Goal: Information Seeking & Learning: Check status

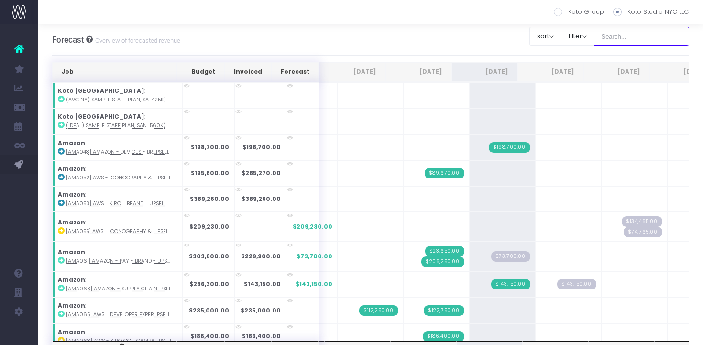
click at [645, 30] on input "text" at bounding box center [642, 36] width 96 height 19
type input "[PERSON_NAME]"
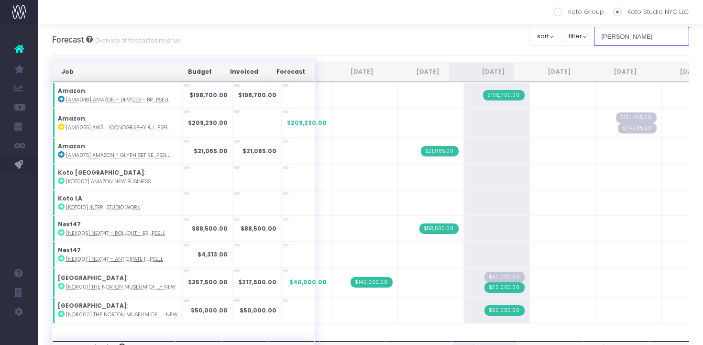
click at [648, 38] on input "[PERSON_NAME]" at bounding box center [642, 36] width 96 height 19
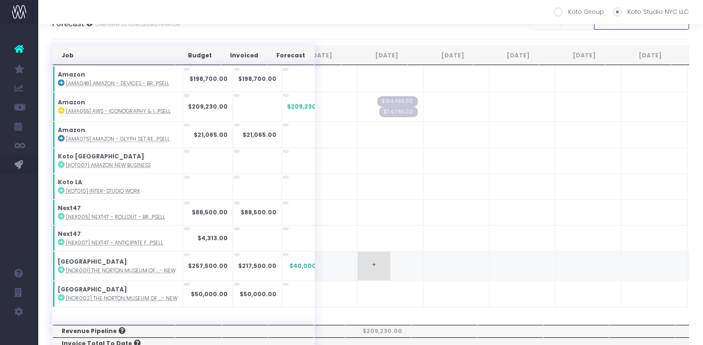
scroll to position [1, 0]
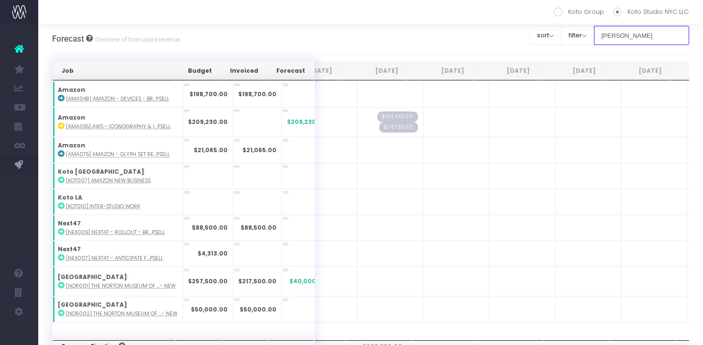
click at [677, 33] on input "[PERSON_NAME]" at bounding box center [642, 35] width 96 height 19
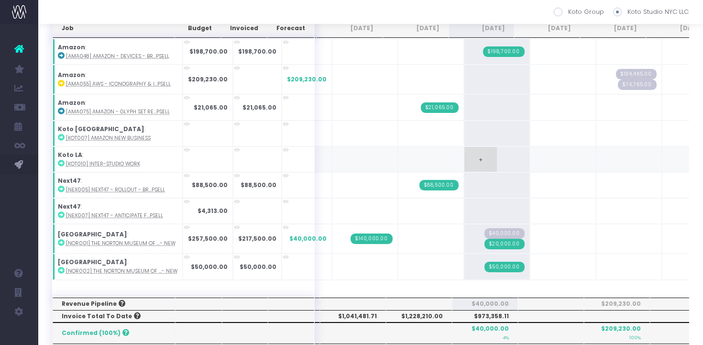
scroll to position [44, 0]
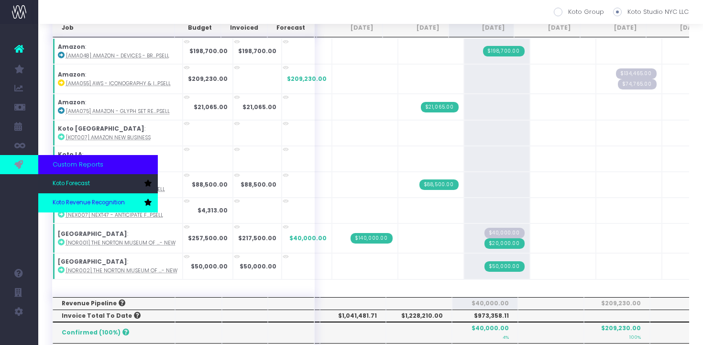
click at [73, 199] on span "Koto Revenue Recognition" at bounding box center [89, 203] width 72 height 9
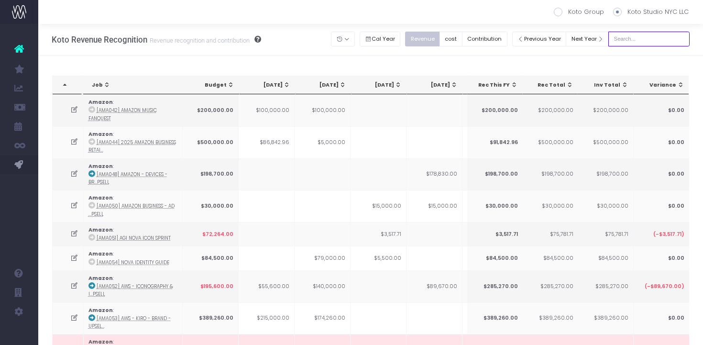
click at [656, 41] on input "text" at bounding box center [649, 39] width 81 height 15
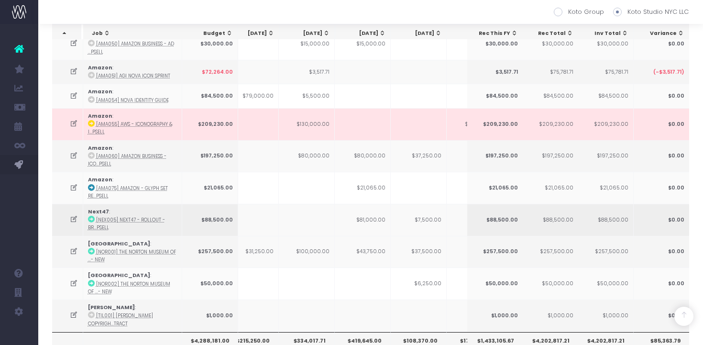
scroll to position [167, 0]
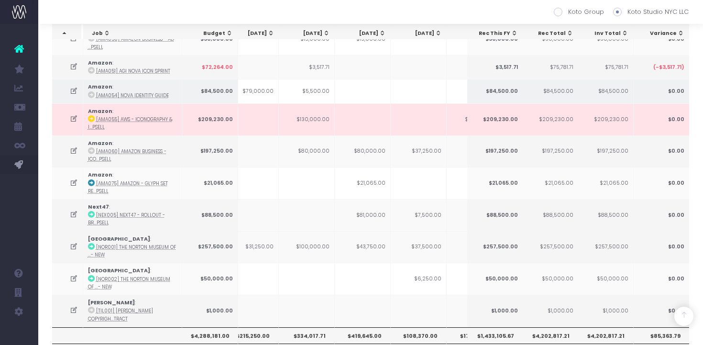
click at [407, 88] on td at bounding box center [419, 91] width 56 height 24
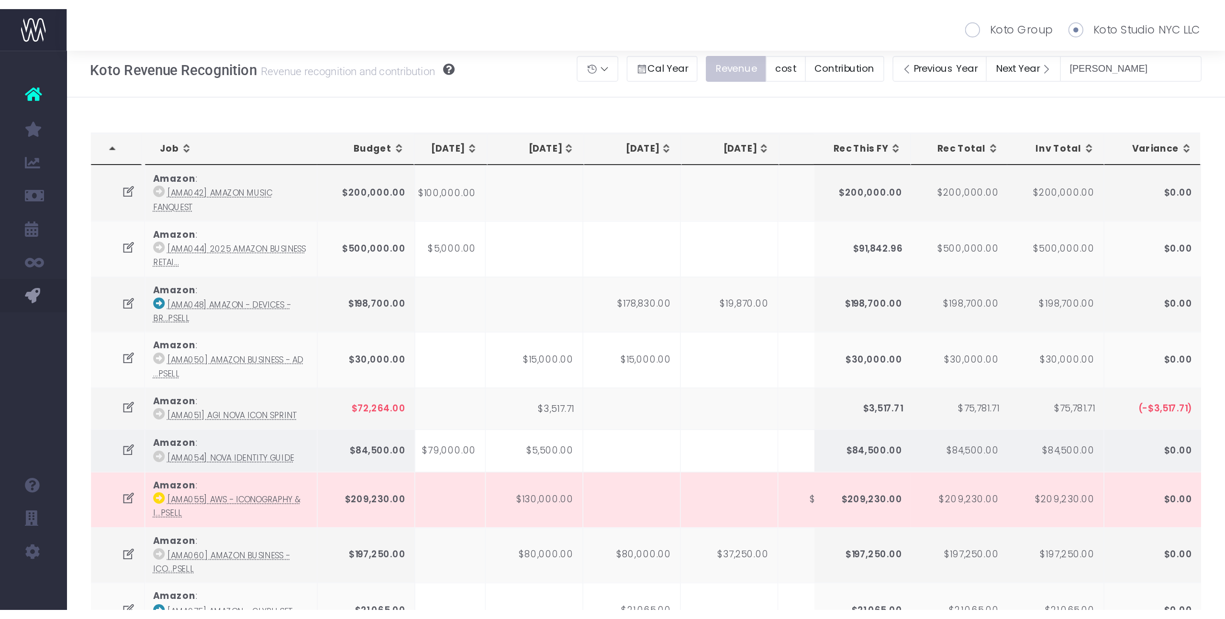
scroll to position [0, 0]
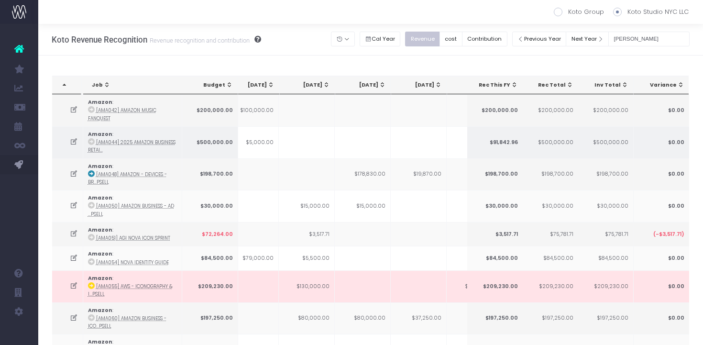
click at [386, 150] on td at bounding box center [363, 142] width 56 height 32
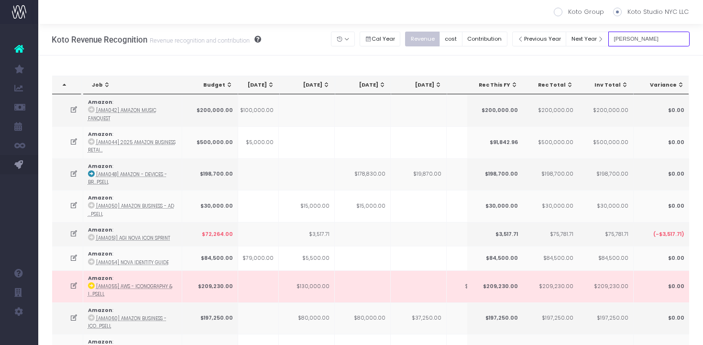
click at [637, 42] on input "[PERSON_NAME]" at bounding box center [649, 39] width 81 height 15
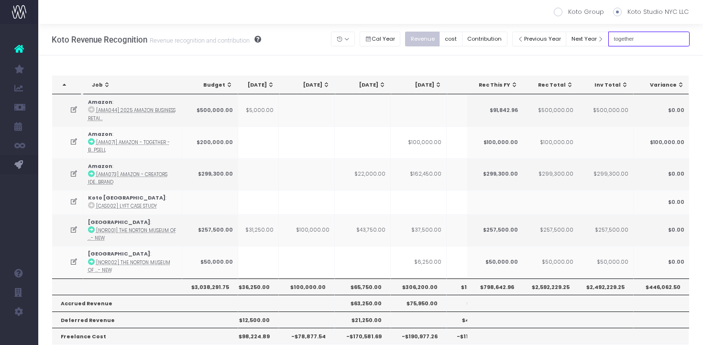
type input "together"
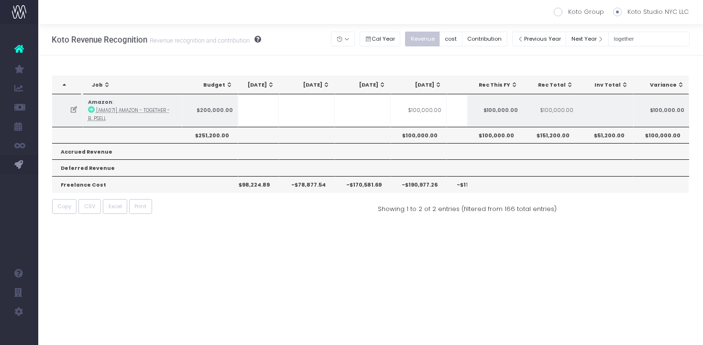
click at [76, 110] on icon at bounding box center [74, 110] width 8 height 8
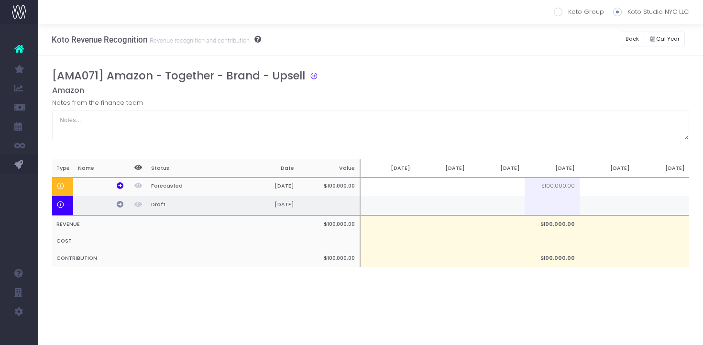
click at [120, 204] on icon at bounding box center [120, 204] width 7 height 7
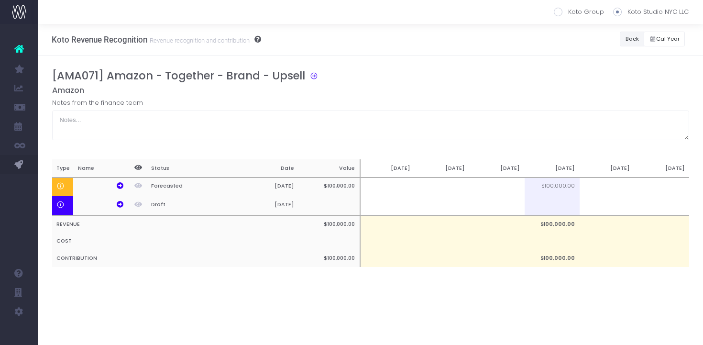
click at [625, 42] on button "Back" at bounding box center [632, 39] width 24 height 15
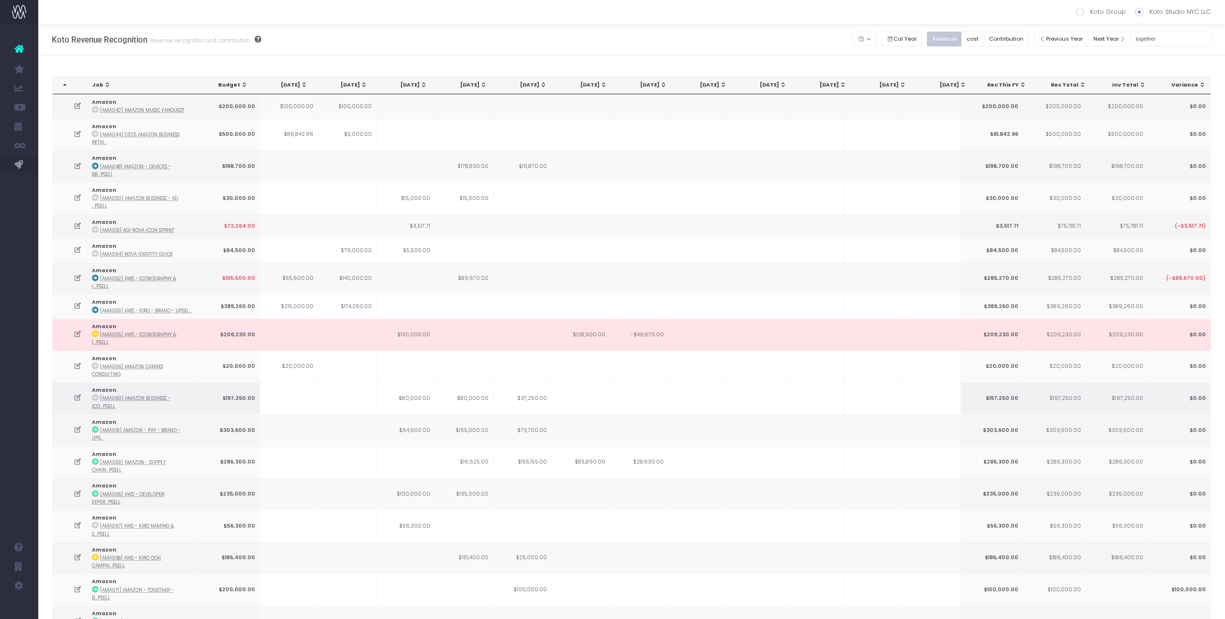
click at [527, 345] on td "$37,250.00" at bounding box center [523, 398] width 58 height 32
click at [539, 345] on td "$155,155.00" at bounding box center [523, 462] width 58 height 32
click at [78, 345] on icon at bounding box center [78, 462] width 8 height 8
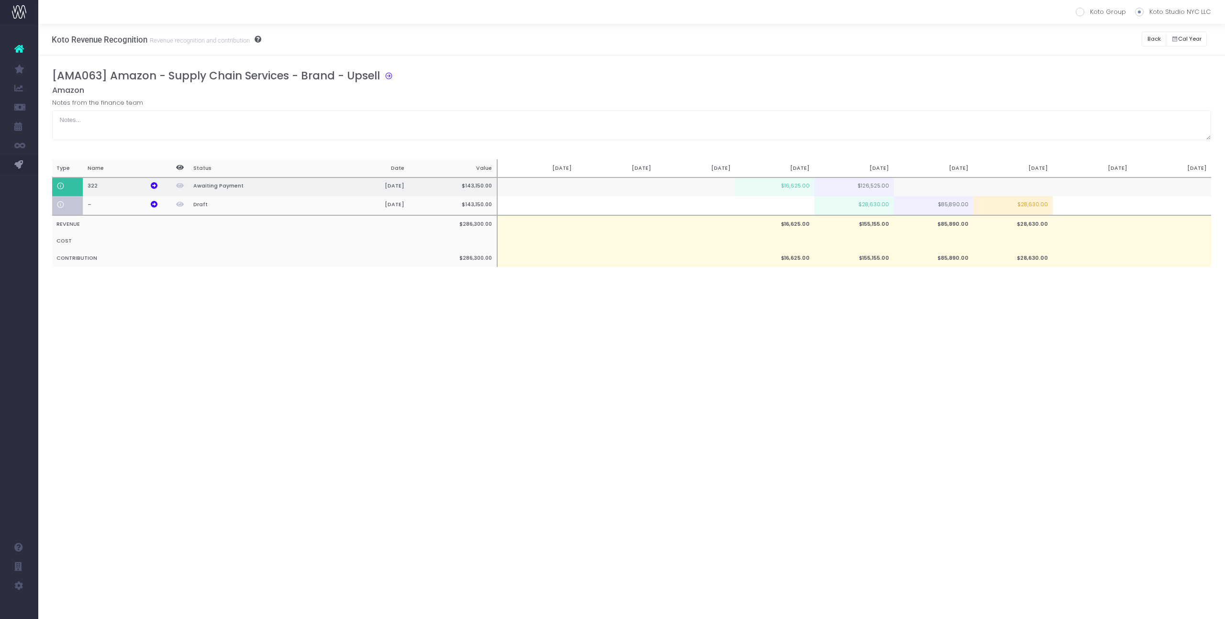
click at [703, 181] on td at bounding box center [933, 187] width 79 height 19
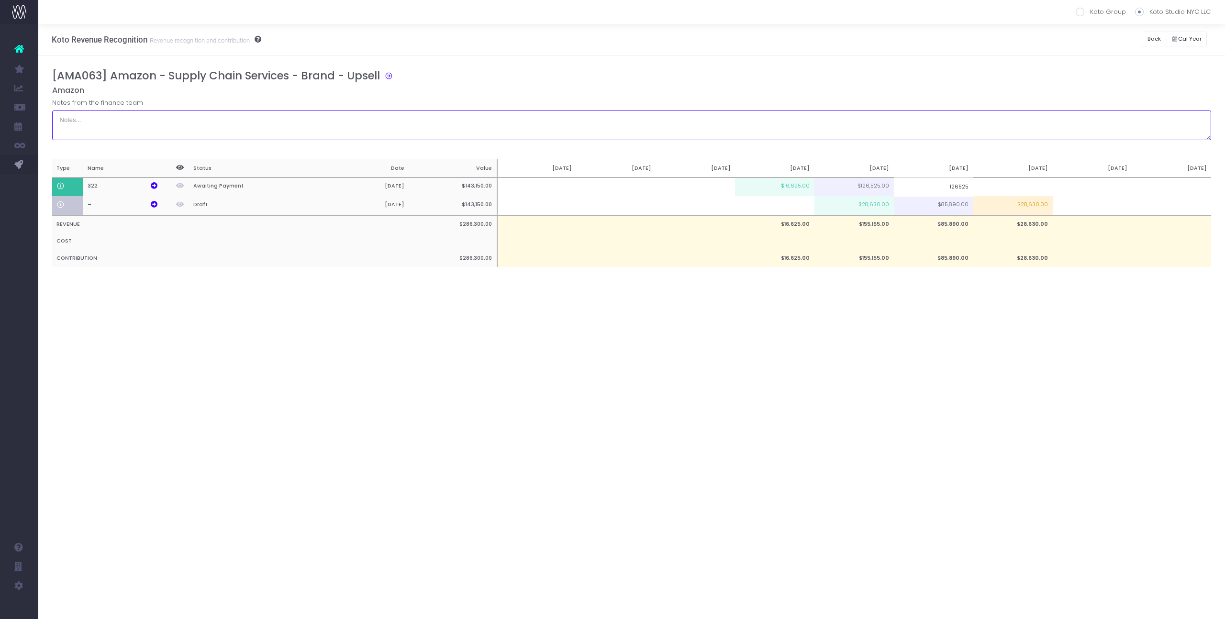
click at [703, 125] on textarea at bounding box center [631, 126] width 1159 height 30
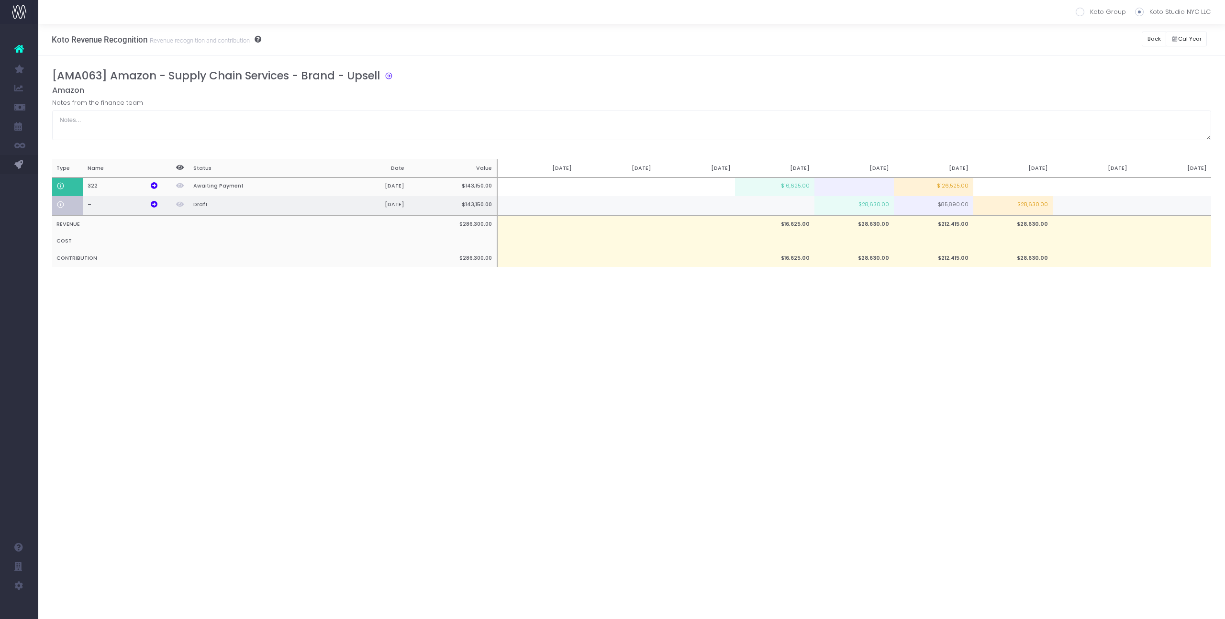
click at [703, 209] on td "$28,630.00" at bounding box center [853, 205] width 79 height 19
type input "$28,630.00"
click at [703, 156] on div "[AMA063] Amazon - Supply Chain Services - Brand - Upsell Amazon Notes from the …" at bounding box center [631, 177] width 1159 height 217
click at [703, 345] on div "Koto Revenue Recognition Revenue recognition and contribution Koto Group Koto S…" at bounding box center [631, 321] width 1187 height 595
drag, startPoint x: 1158, startPoint y: 31, endPoint x: 1141, endPoint y: 37, distance: 18.2
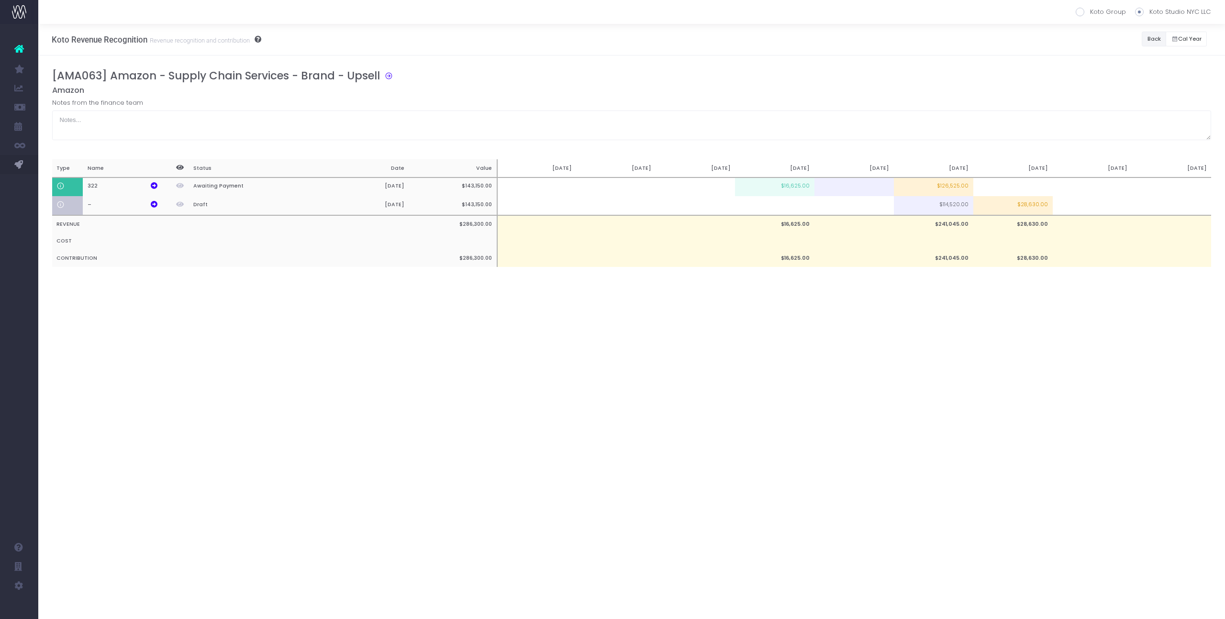
click at [703, 32] on button "Back" at bounding box center [1154, 39] width 24 height 15
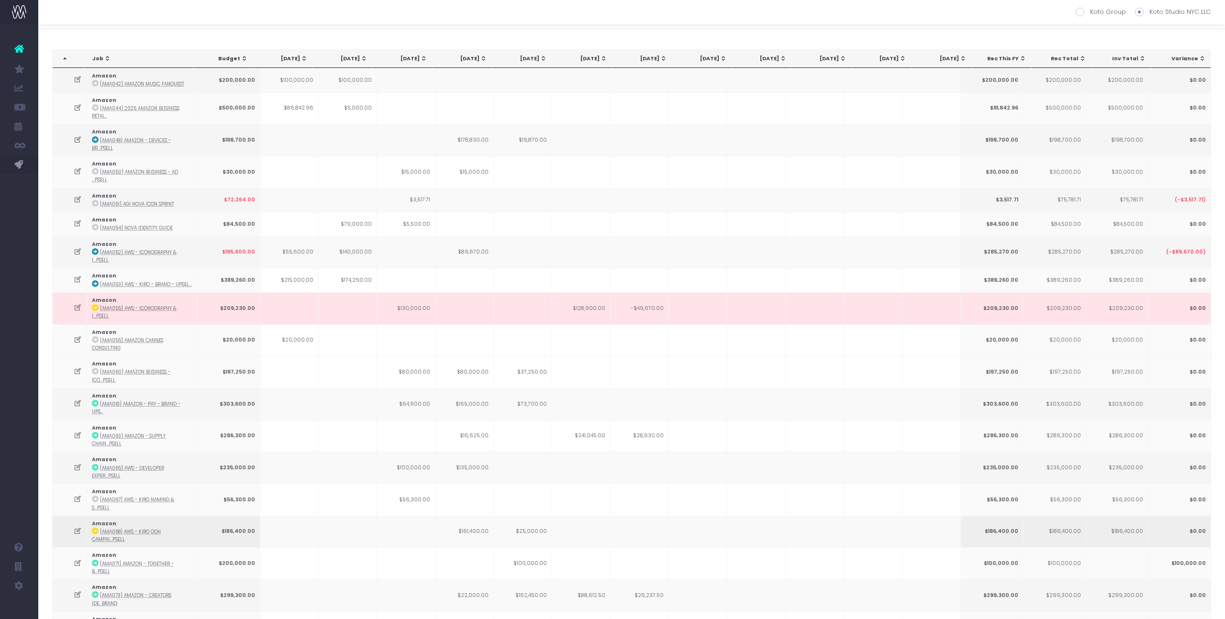
scroll to position [27, 0]
click at [76, 345] on icon at bounding box center [78, 530] width 8 height 8
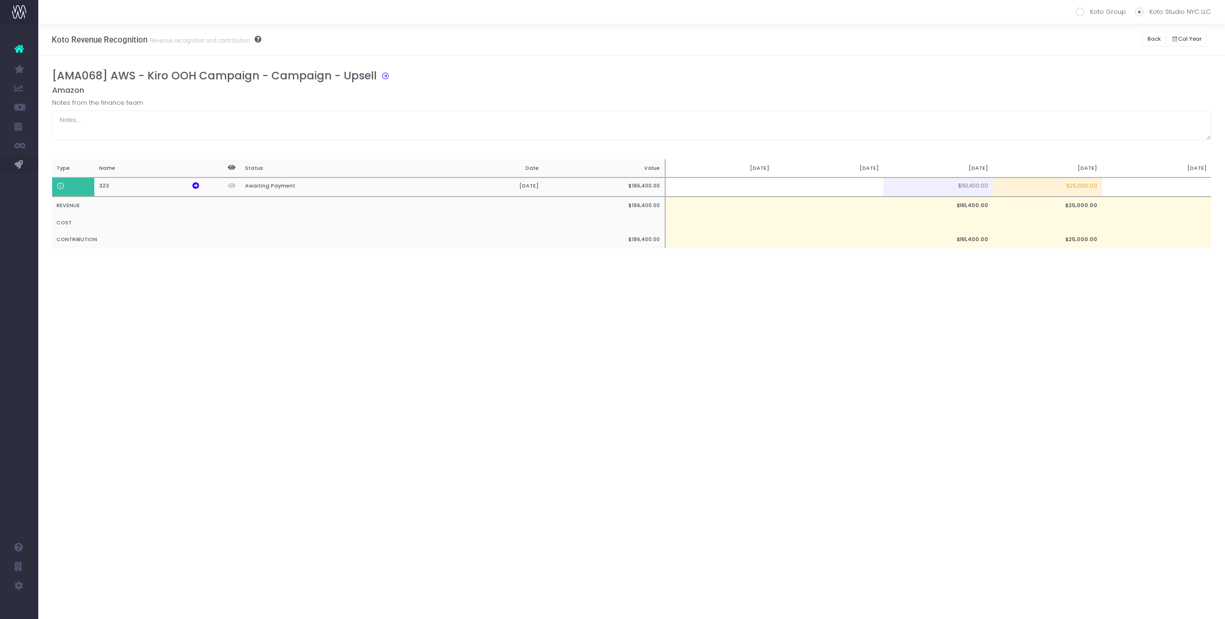
scroll to position [0, 0]
click at [703, 188] on td at bounding box center [1156, 188] width 109 height 20
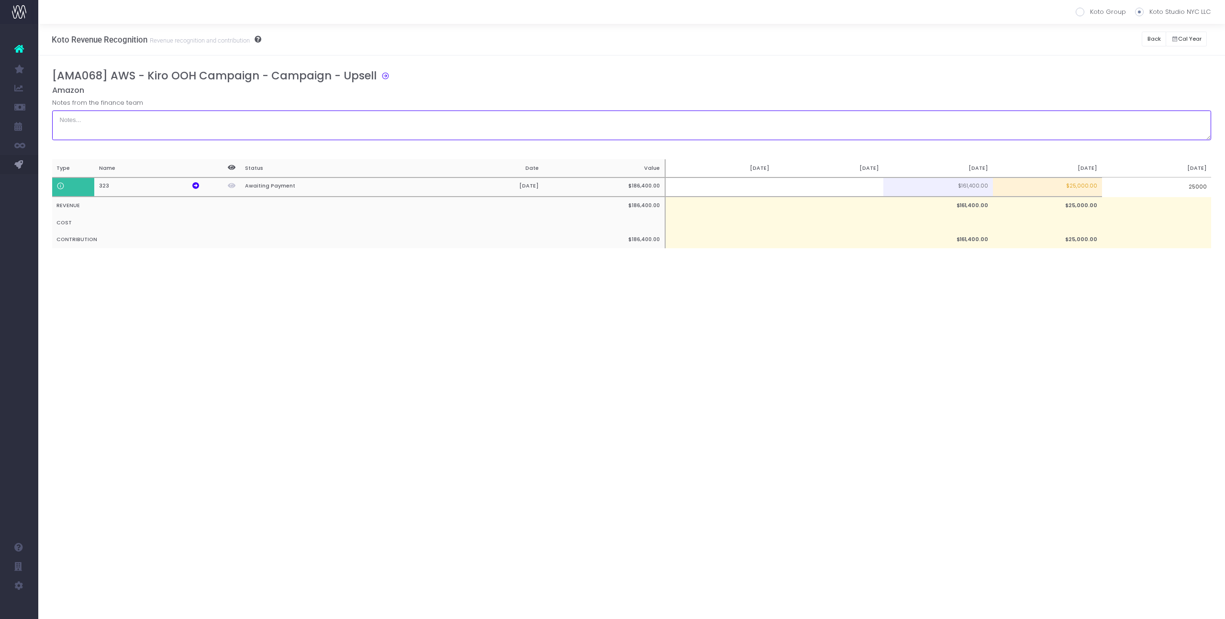
click at [703, 126] on textarea at bounding box center [631, 126] width 1159 height 30
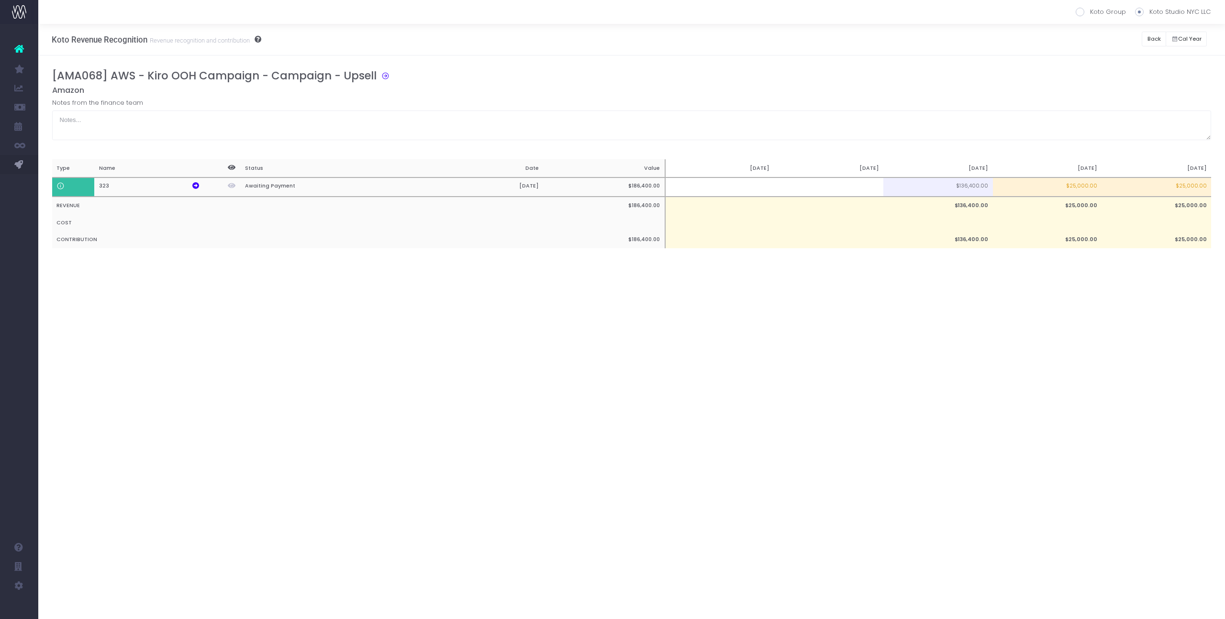
click at [703, 191] on td "$25,000.00" at bounding box center [1047, 188] width 109 height 20
type input "$25,000.00"
click at [703, 106] on div "Notes from the finance team" at bounding box center [631, 119] width 1159 height 42
click at [703, 41] on button "Back" at bounding box center [1154, 39] width 24 height 15
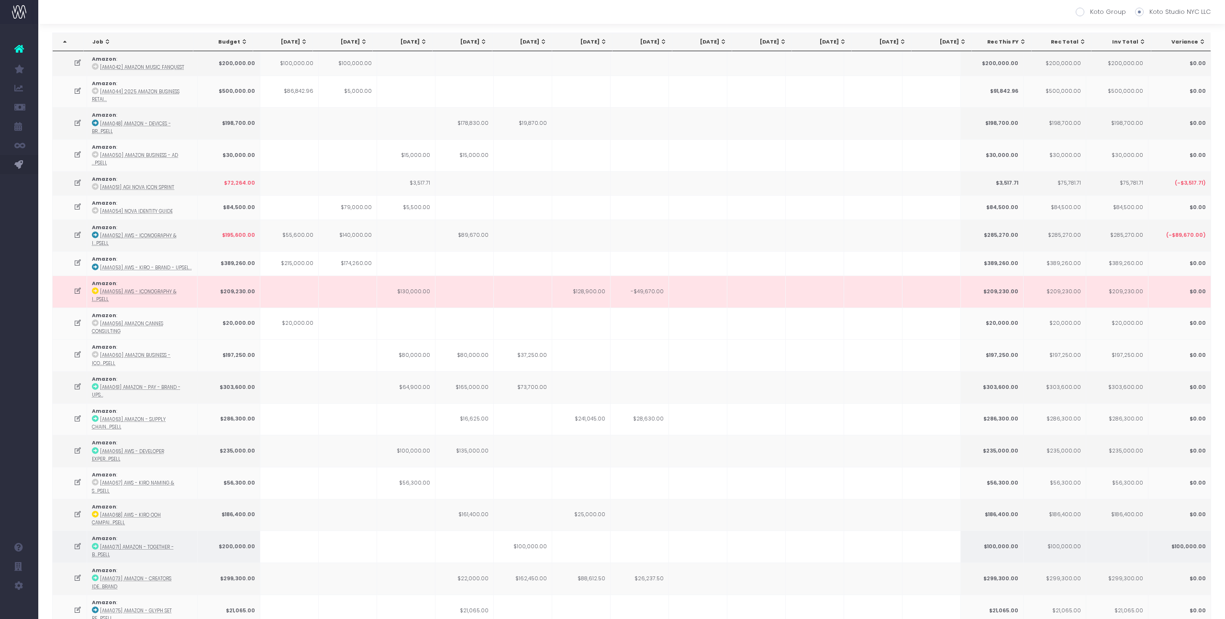
scroll to position [56, 0]
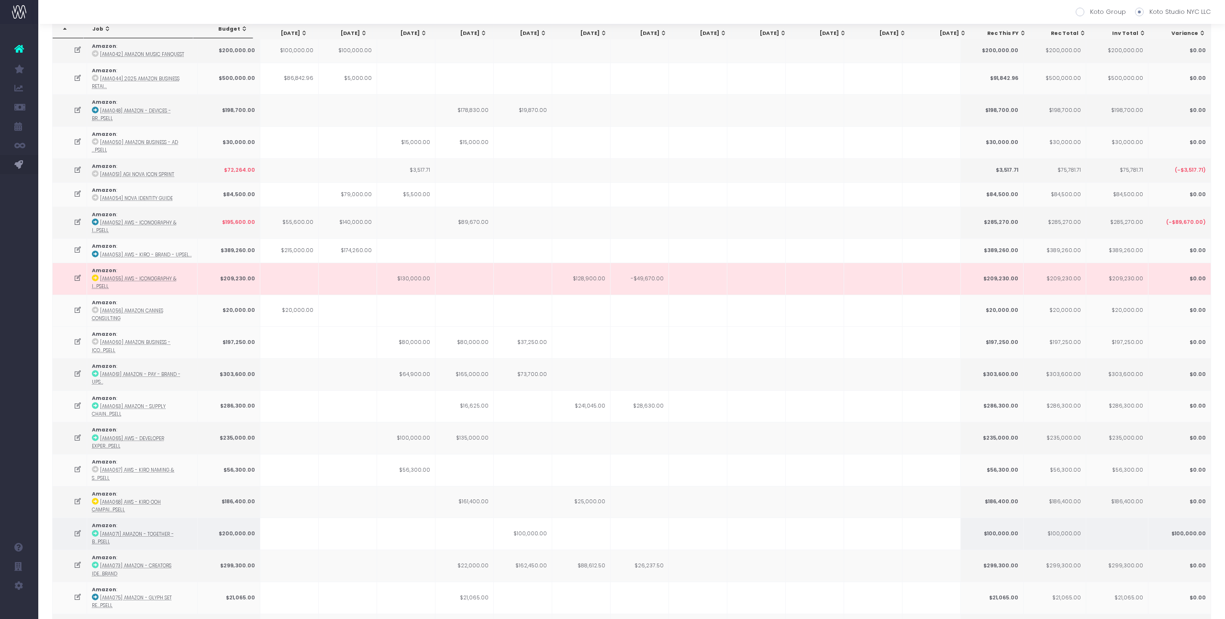
click at [351, 345] on td at bounding box center [348, 534] width 58 height 32
click at [77, 345] on icon at bounding box center [78, 534] width 8 height 8
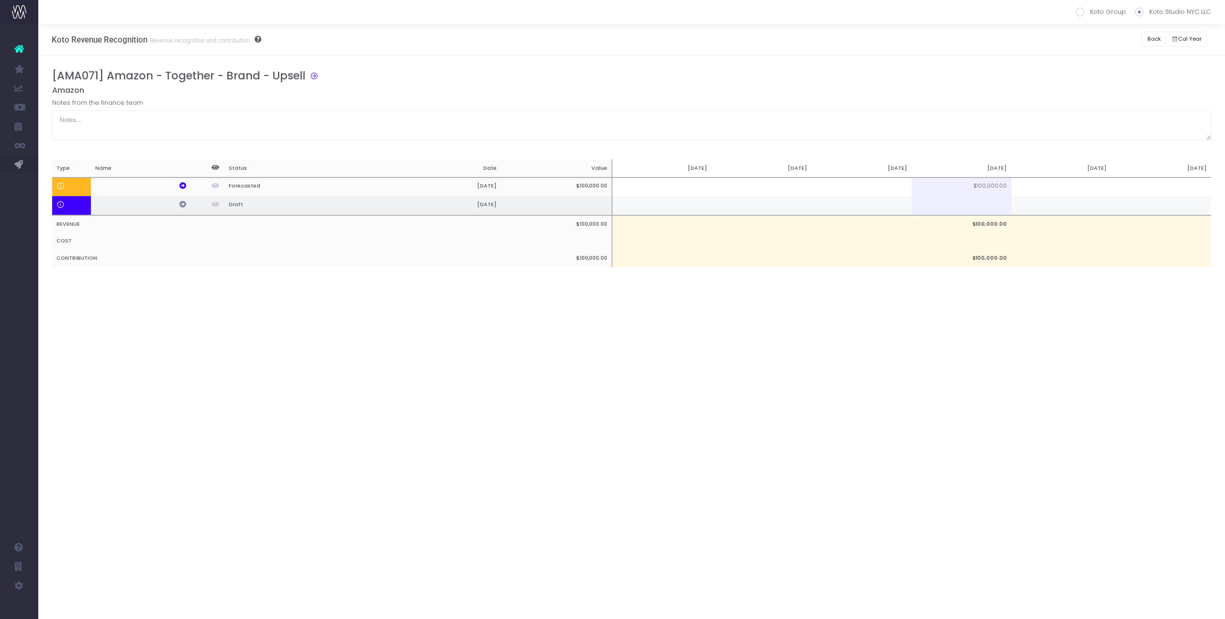
click at [184, 204] on icon at bounding box center [182, 204] width 7 height 7
click at [703, 92] on h5 "Amazon" at bounding box center [631, 91] width 1159 height 10
click at [703, 38] on button "Back" at bounding box center [1154, 39] width 24 height 15
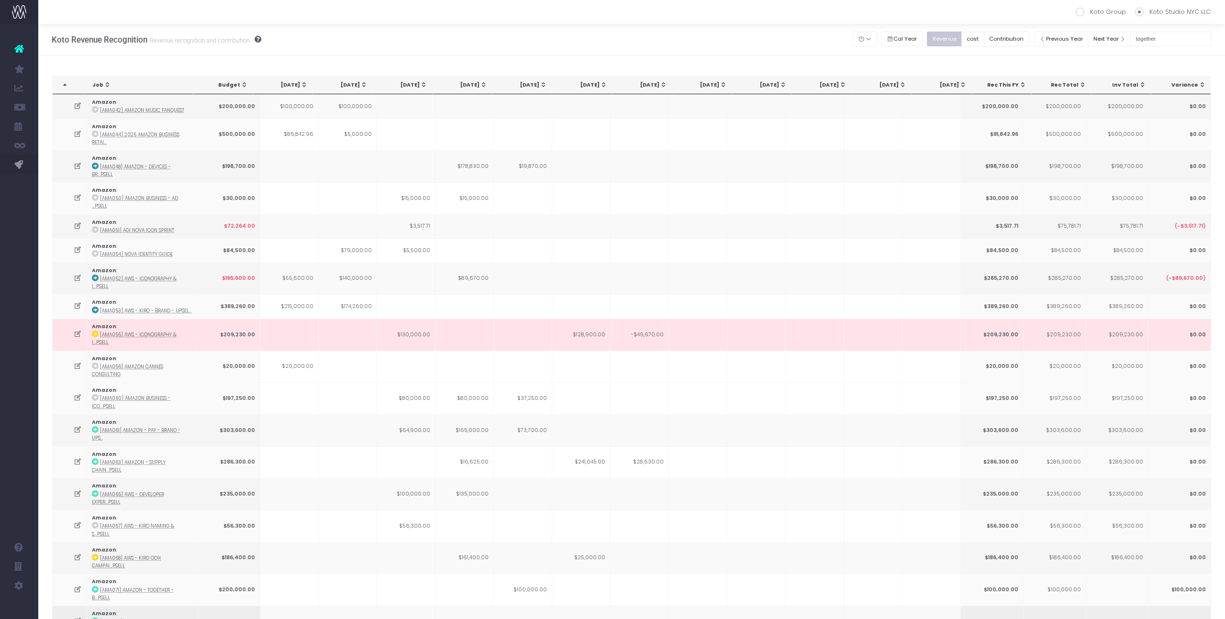
click at [300, 345] on td at bounding box center [289, 622] width 58 height 32
click at [310, 345] on td at bounding box center [289, 622] width 58 height 32
click at [79, 345] on icon at bounding box center [78, 621] width 8 height 8
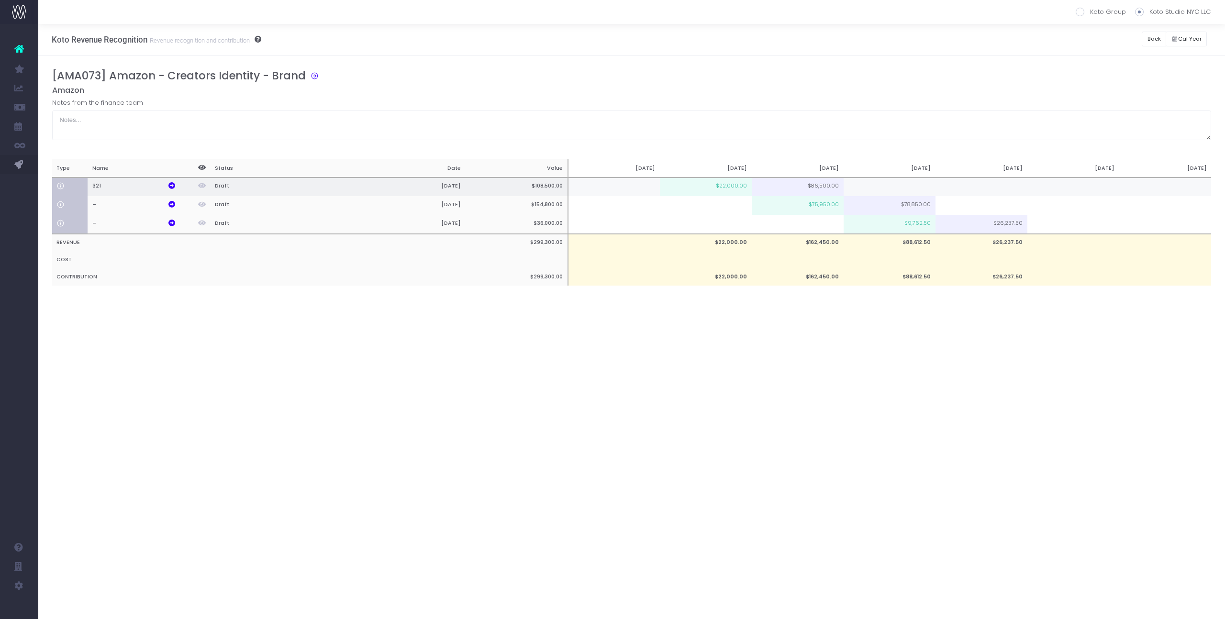
click at [703, 184] on td at bounding box center [890, 187] width 92 height 19
type input "150"
click at [703, 144] on div "[AMA073] Amazon - Creators Identity - Brand Amazon Notes from the finance team …" at bounding box center [631, 186] width 1159 height 235
click at [703, 41] on button "Back" at bounding box center [1154, 39] width 24 height 15
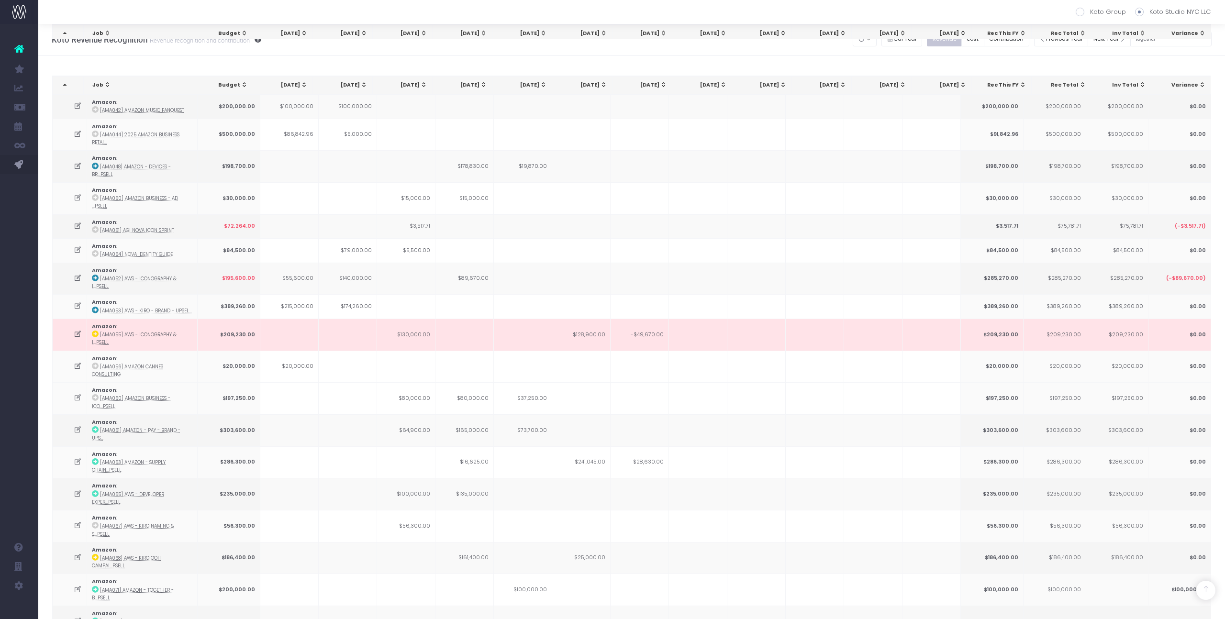
scroll to position [314, 0]
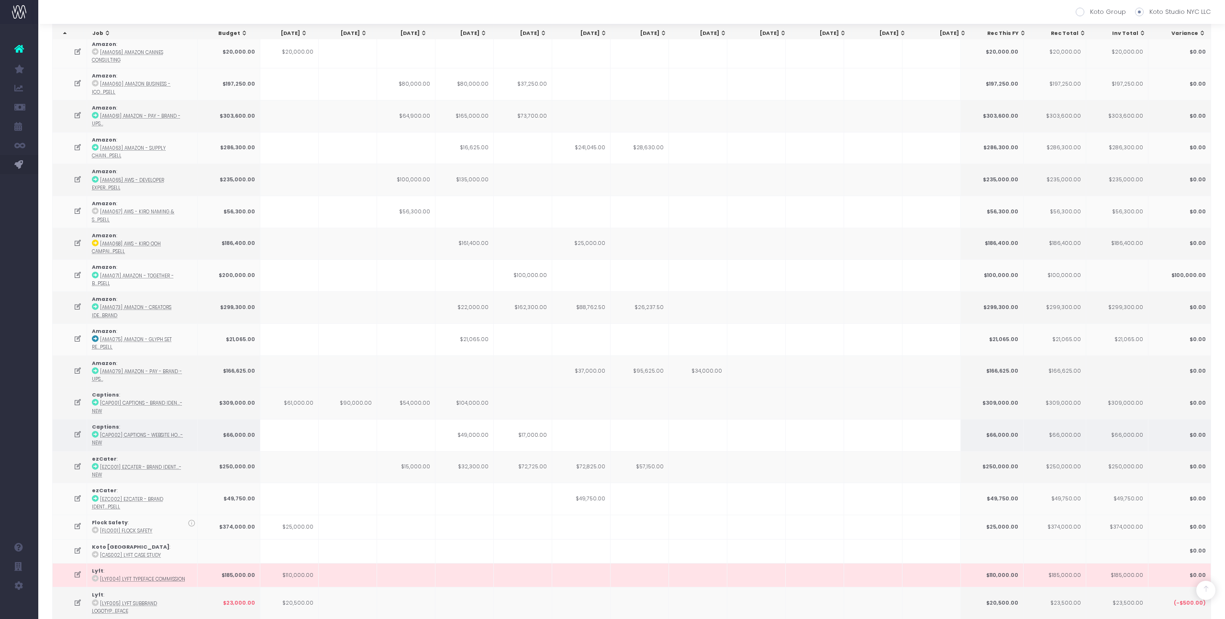
click at [74, 345] on icon at bounding box center [78, 435] width 8 height 8
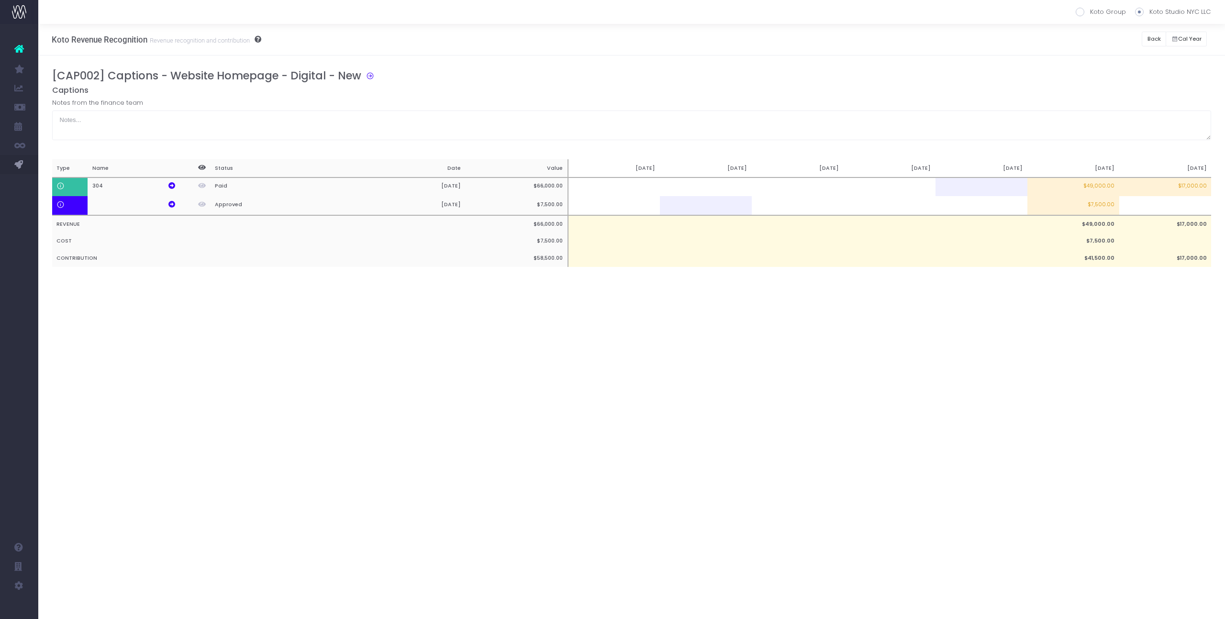
scroll to position [0, 0]
click at [703, 39] on button "Back" at bounding box center [1154, 39] width 24 height 15
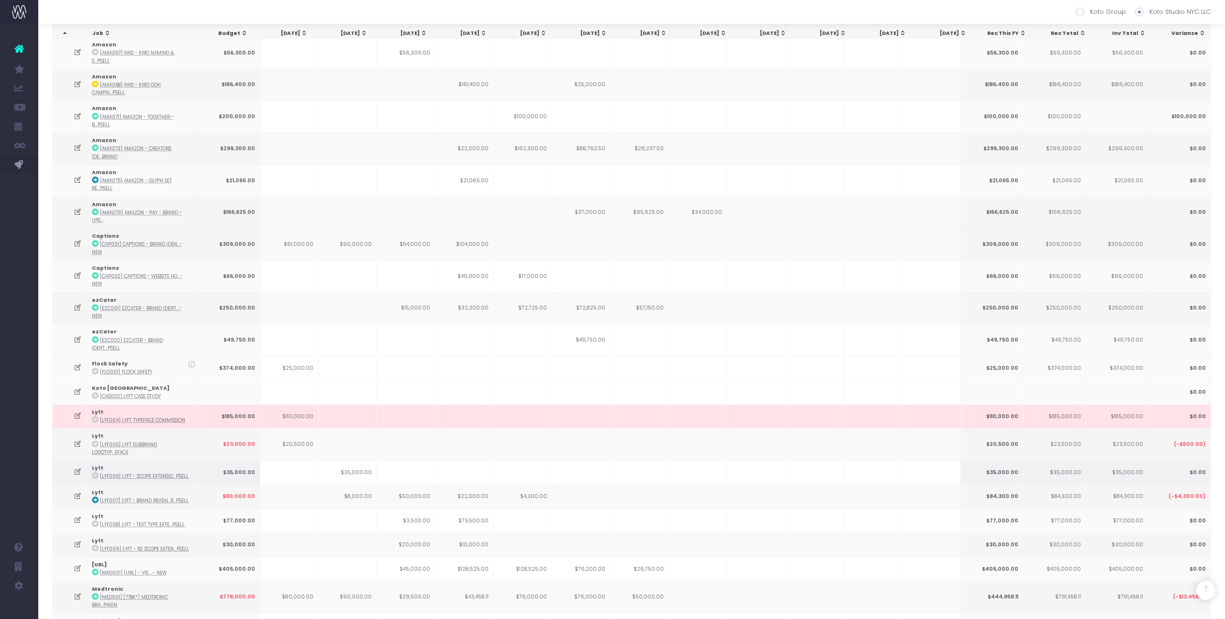
scroll to position [489, 0]
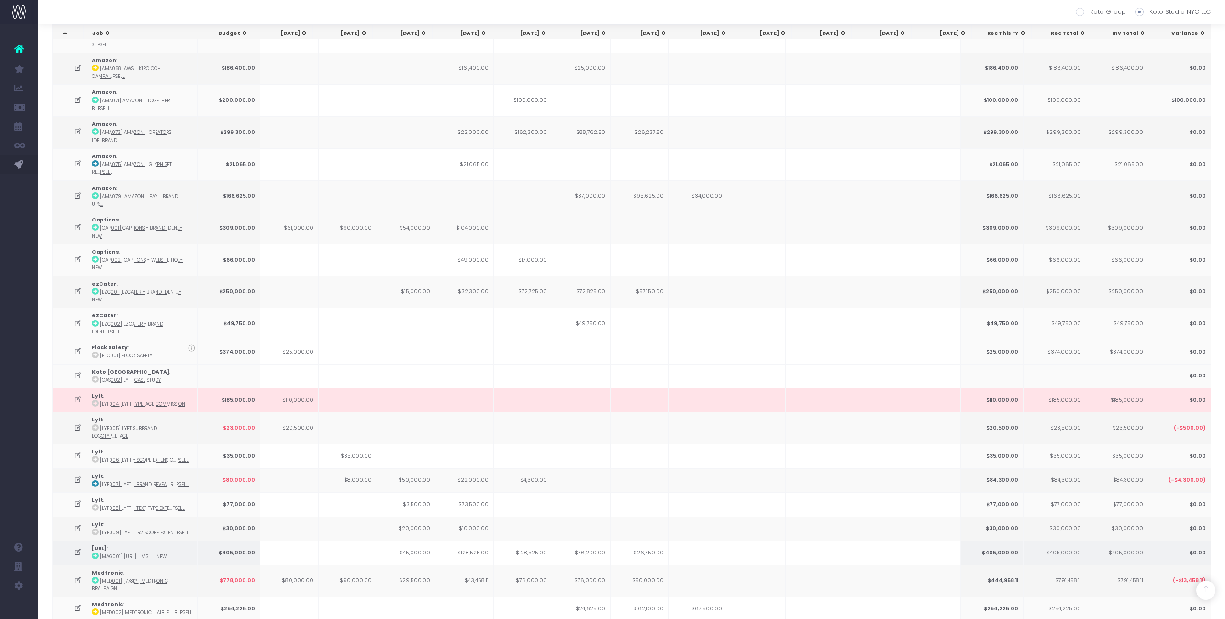
click at [534, 345] on td "$128,525.00" at bounding box center [523, 553] width 58 height 24
click at [540, 345] on td "$128,525.00" at bounding box center [523, 553] width 58 height 24
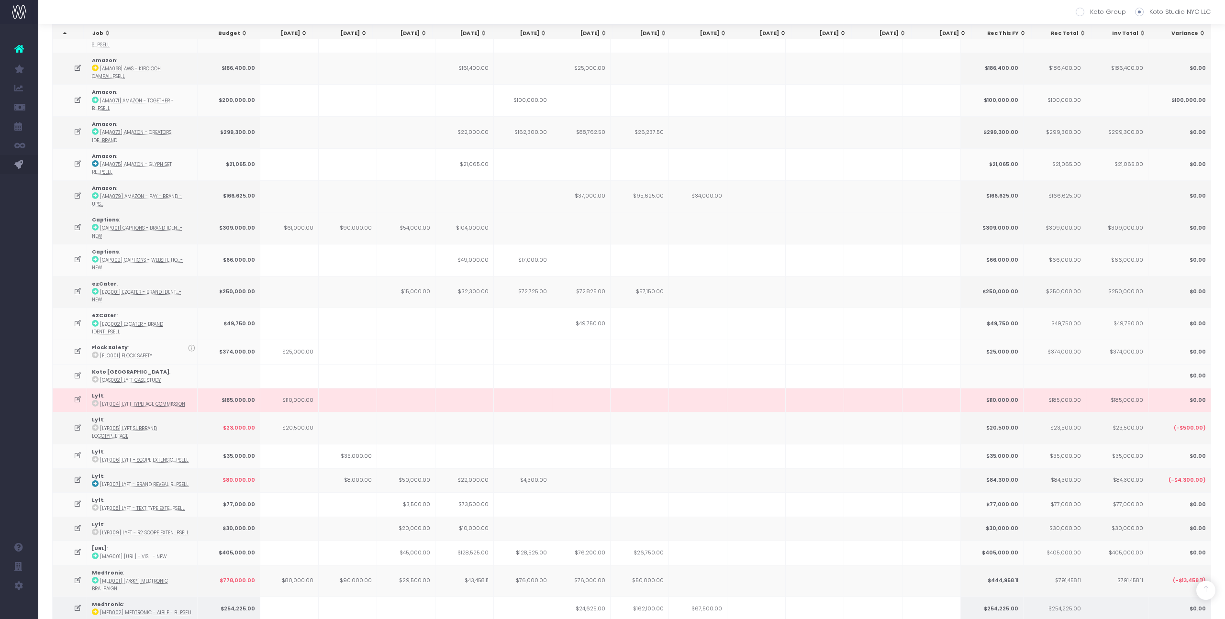
scroll to position [813, 0]
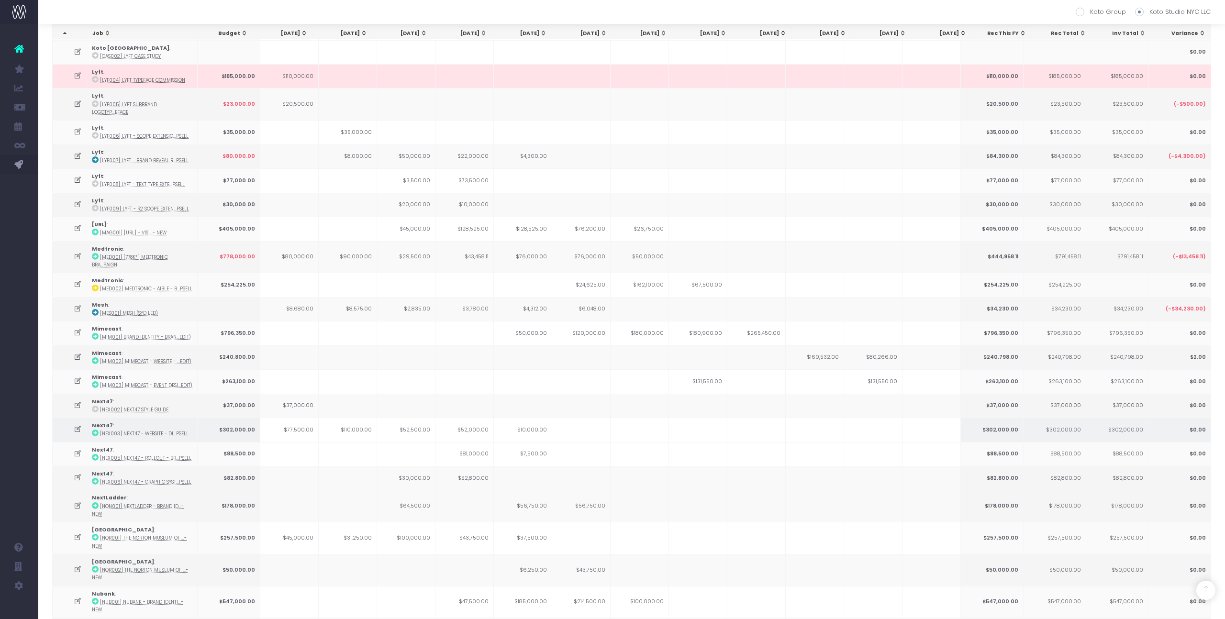
click at [522, 345] on td "$10,000.00" at bounding box center [523, 430] width 58 height 24
click at [537, 345] on td "$56,750.00" at bounding box center [523, 506] width 58 height 32
click at [78, 345] on icon at bounding box center [78, 506] width 8 height 8
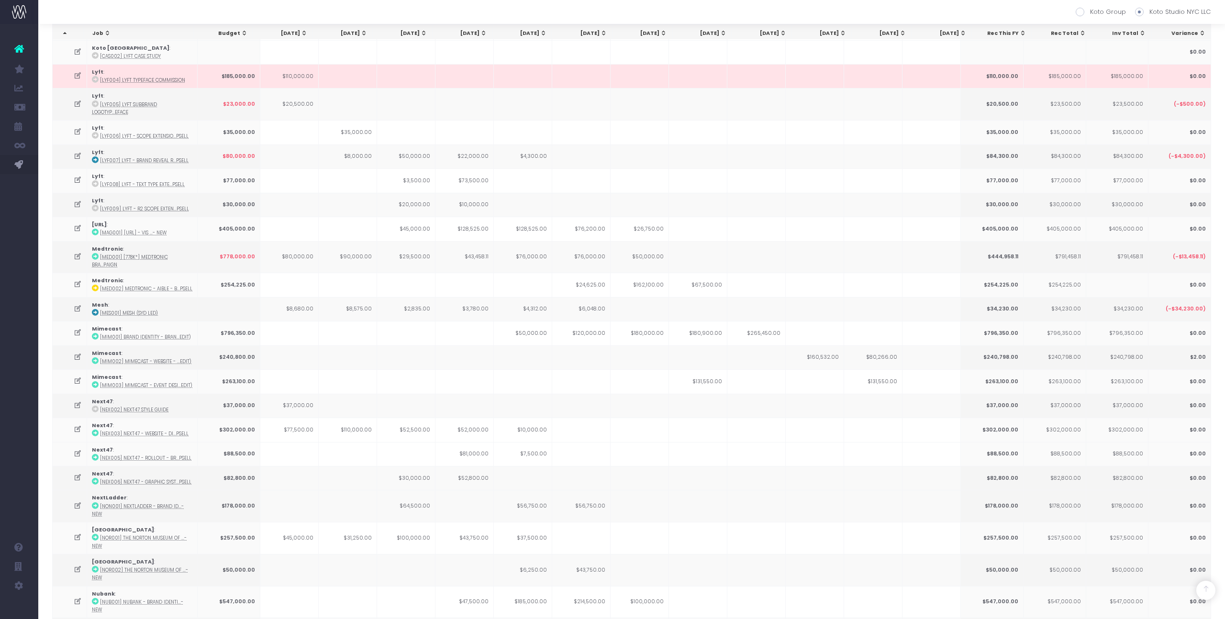
scroll to position [0, 0]
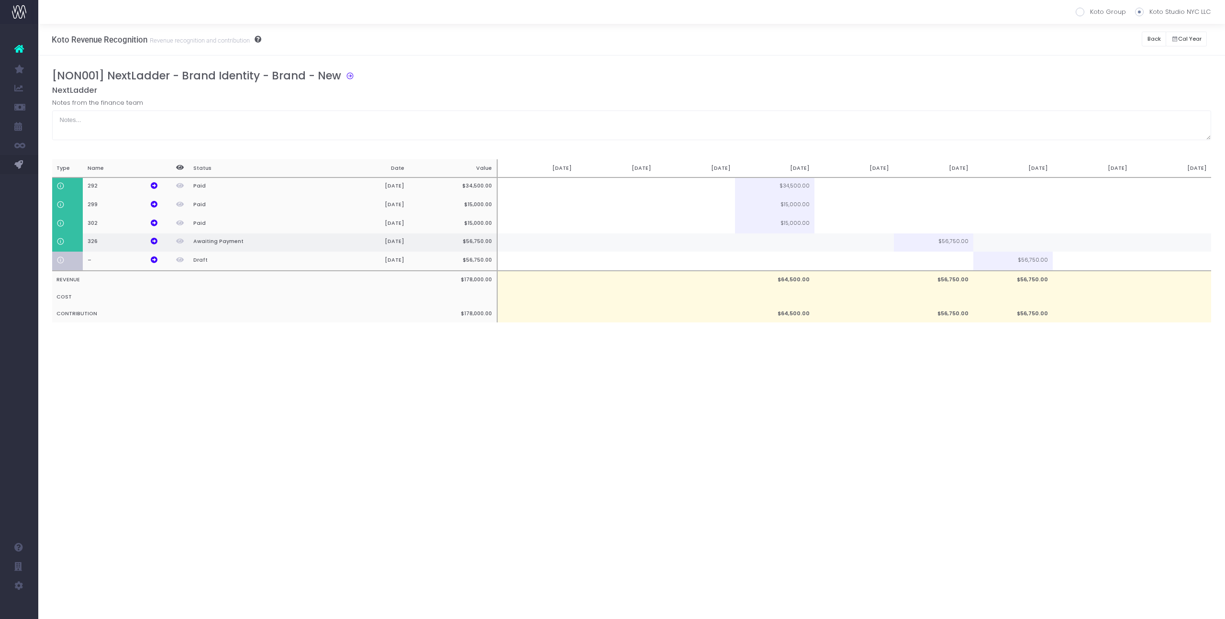
click at [703, 245] on td at bounding box center [1012, 242] width 79 height 19
click at [703, 263] on td at bounding box center [933, 261] width 79 height 19
click at [703, 345] on div "Koto Revenue Recognition Revenue recognition and contribution Koto Group Koto S…" at bounding box center [631, 321] width 1187 height 595
click at [703, 261] on td "$1,000.00" at bounding box center [933, 261] width 79 height 19
type input "750"
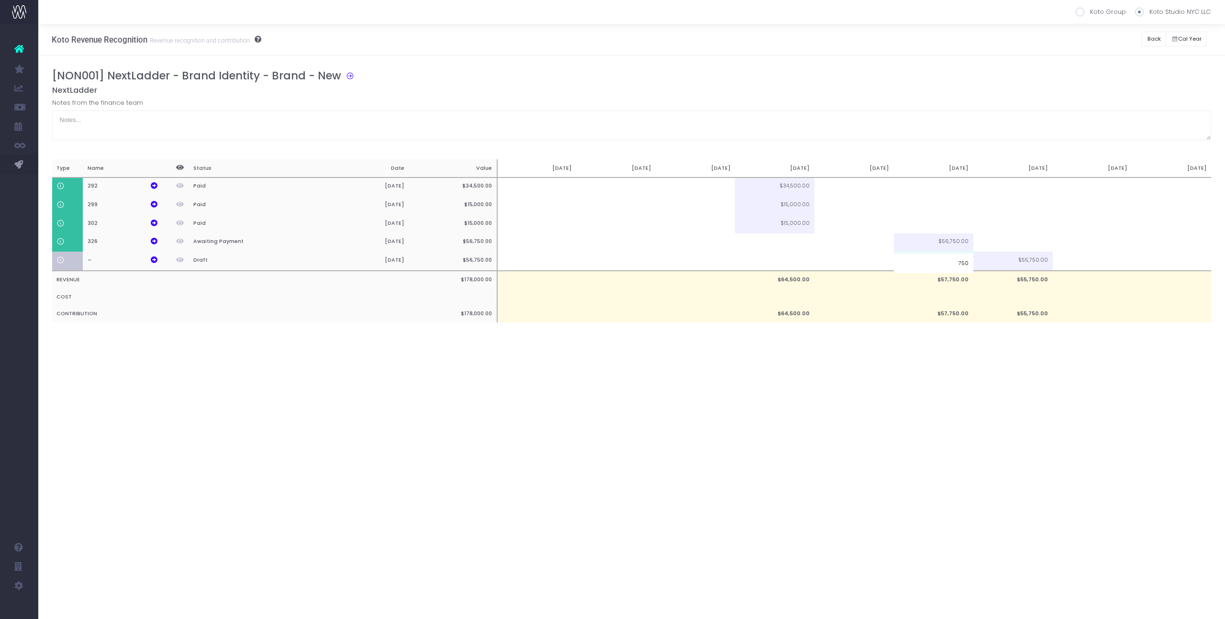
click at [703, 345] on div "Koto Revenue Recognition Revenue recognition and contribution Koto Group Koto S…" at bounding box center [631, 321] width 1187 height 595
click at [703, 38] on button "Back" at bounding box center [1154, 39] width 24 height 15
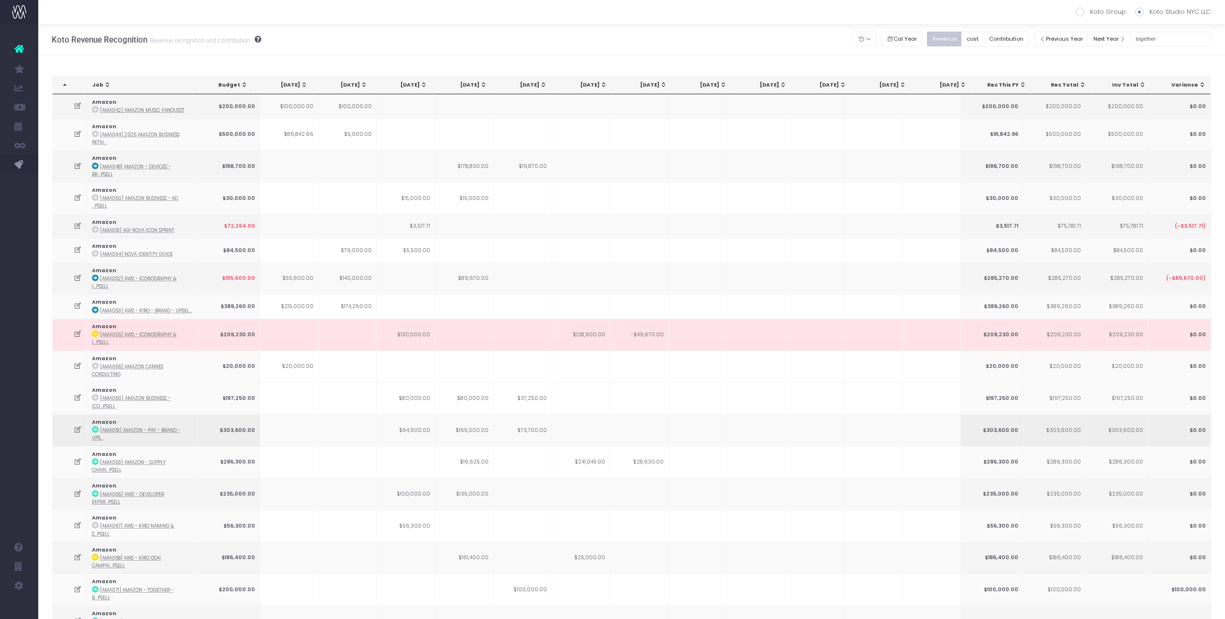
scroll to position [824, 0]
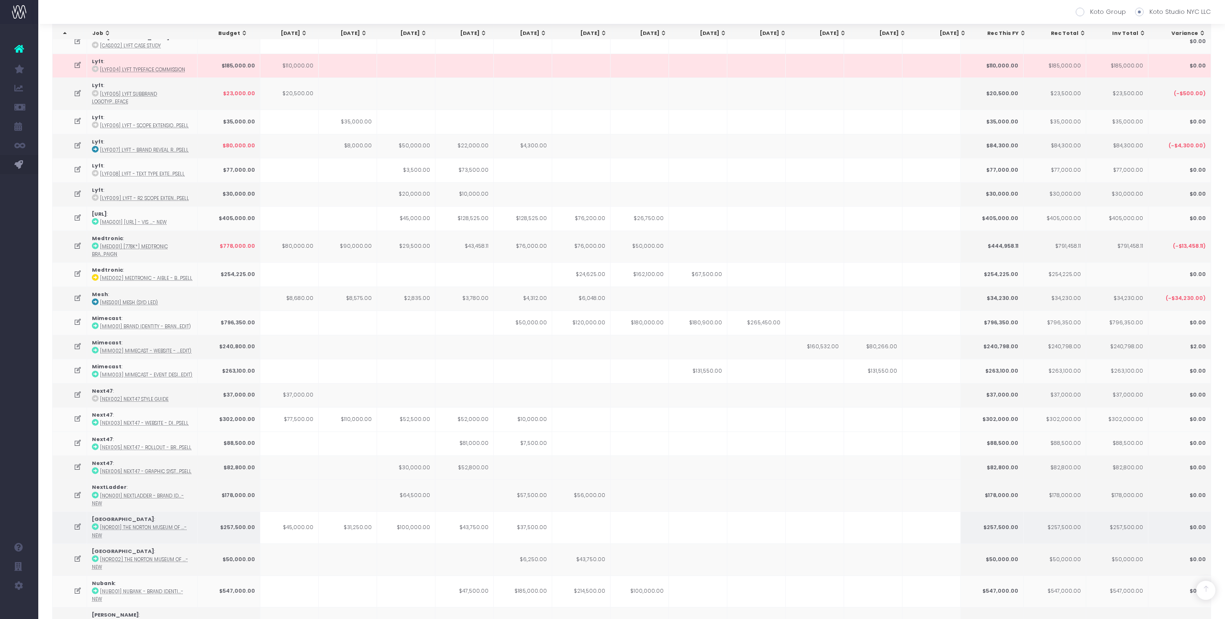
click at [529, 345] on td "$37,500.00" at bounding box center [523, 527] width 58 height 32
click at [77, 345] on icon at bounding box center [78, 527] width 8 height 8
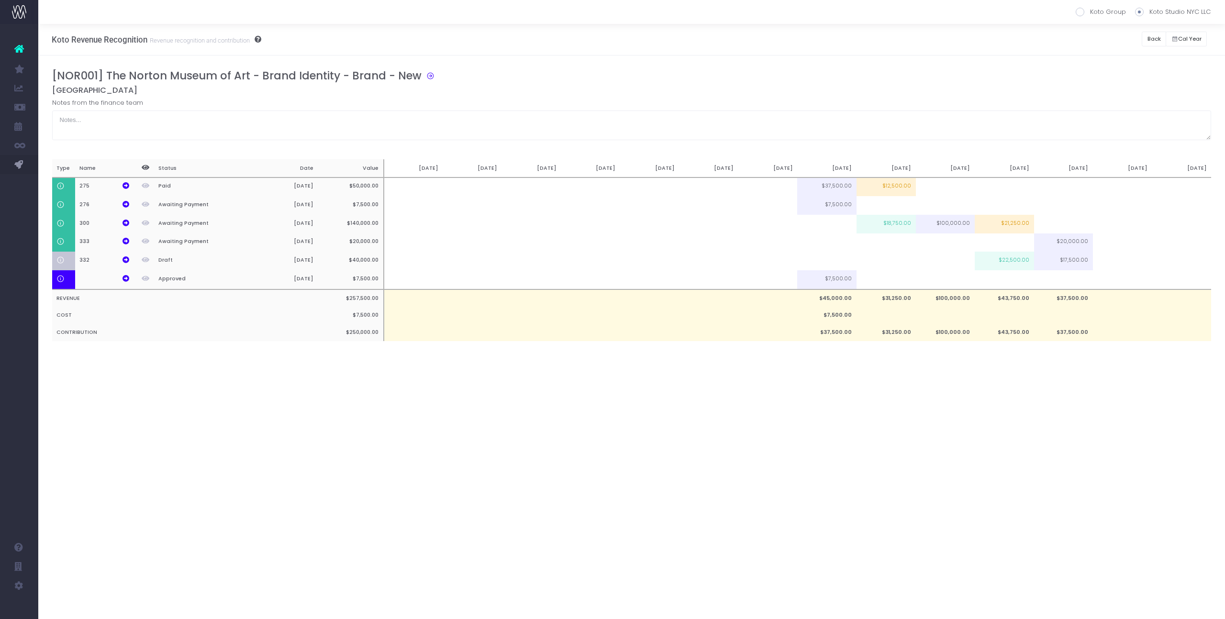
scroll to position [0, 0]
click at [703, 247] on td at bounding box center [1122, 242] width 59 height 19
click at [703, 265] on td at bounding box center [1122, 261] width 59 height 19
type input "17500"
click at [703, 245] on td at bounding box center [1122, 242] width 59 height 19
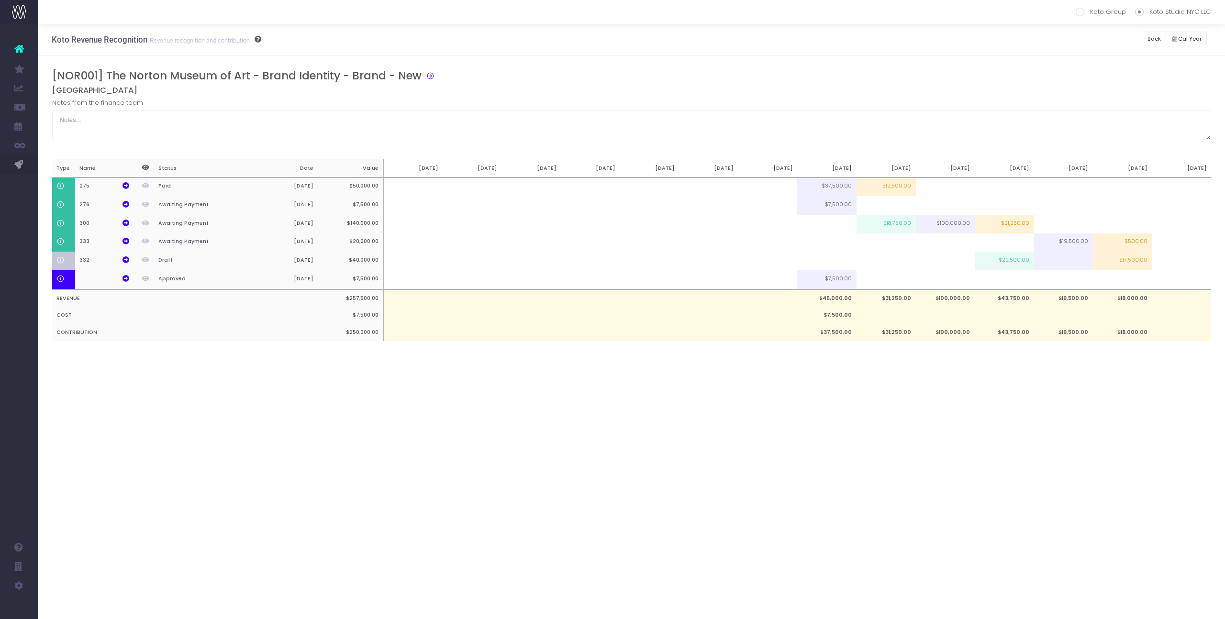
click at [703, 97] on div "[NOR001] The Norton Museum of Art - Brand Identity - Brand - New [GEOGRAPHIC_DA…" at bounding box center [631, 104] width 1159 height 71
click at [703, 44] on button "Back" at bounding box center [1154, 39] width 24 height 15
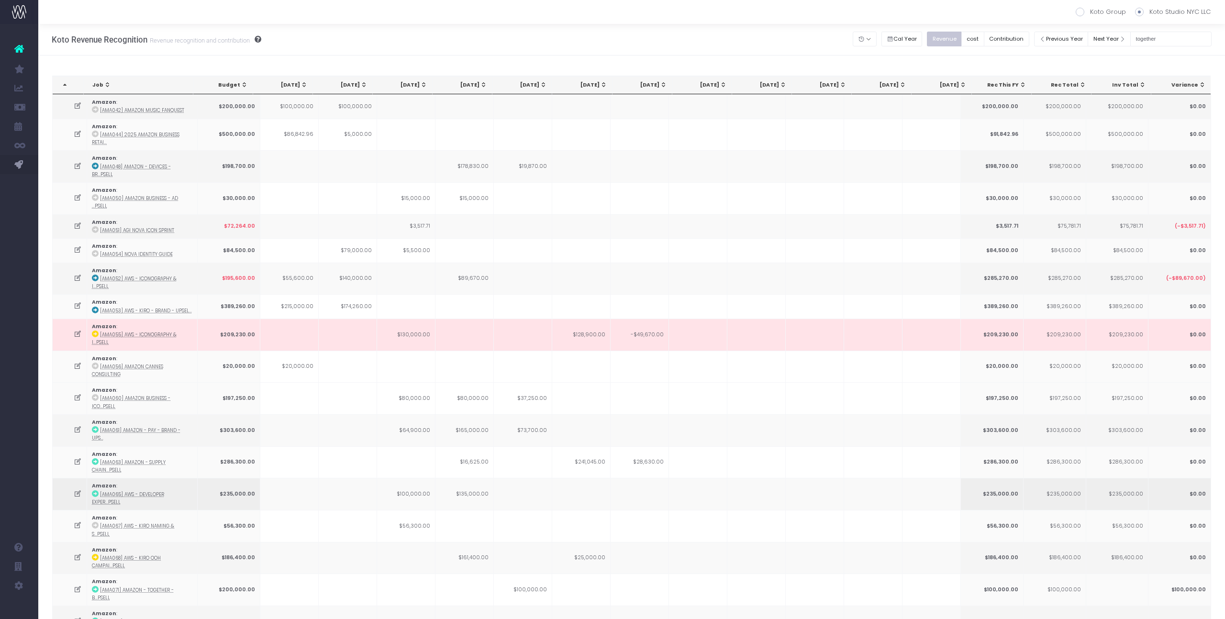
click at [703, 345] on td at bounding box center [815, 494] width 58 height 32
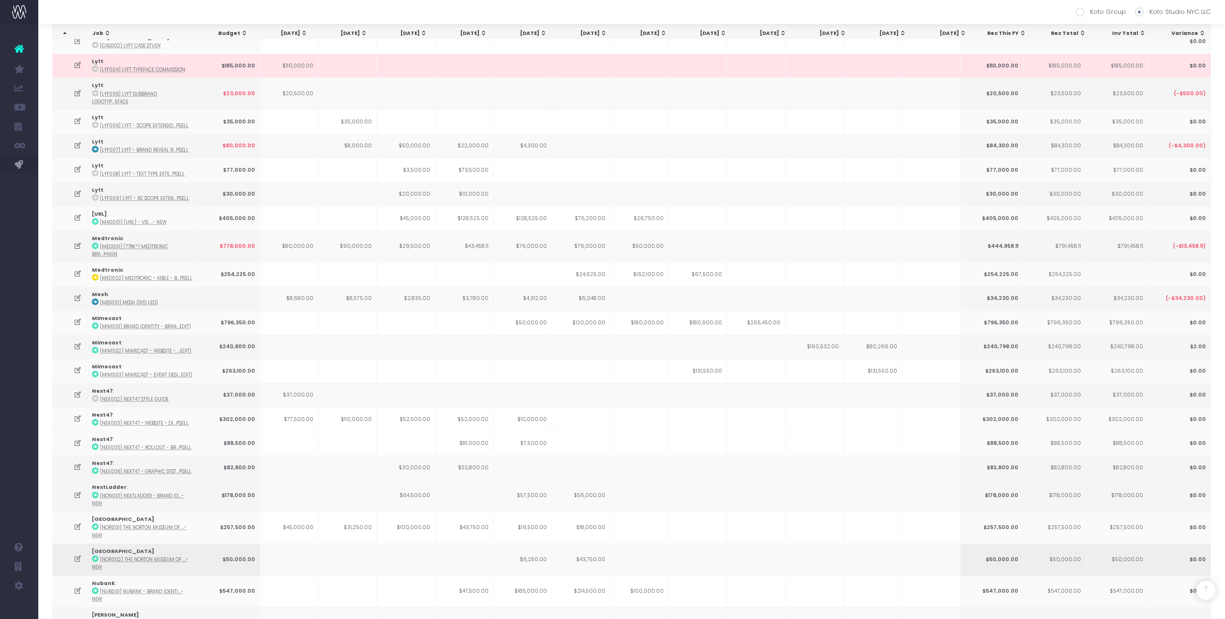
click at [521, 345] on td "$6,250.00" at bounding box center [523, 560] width 58 height 32
click at [75, 345] on icon at bounding box center [78, 559] width 8 height 8
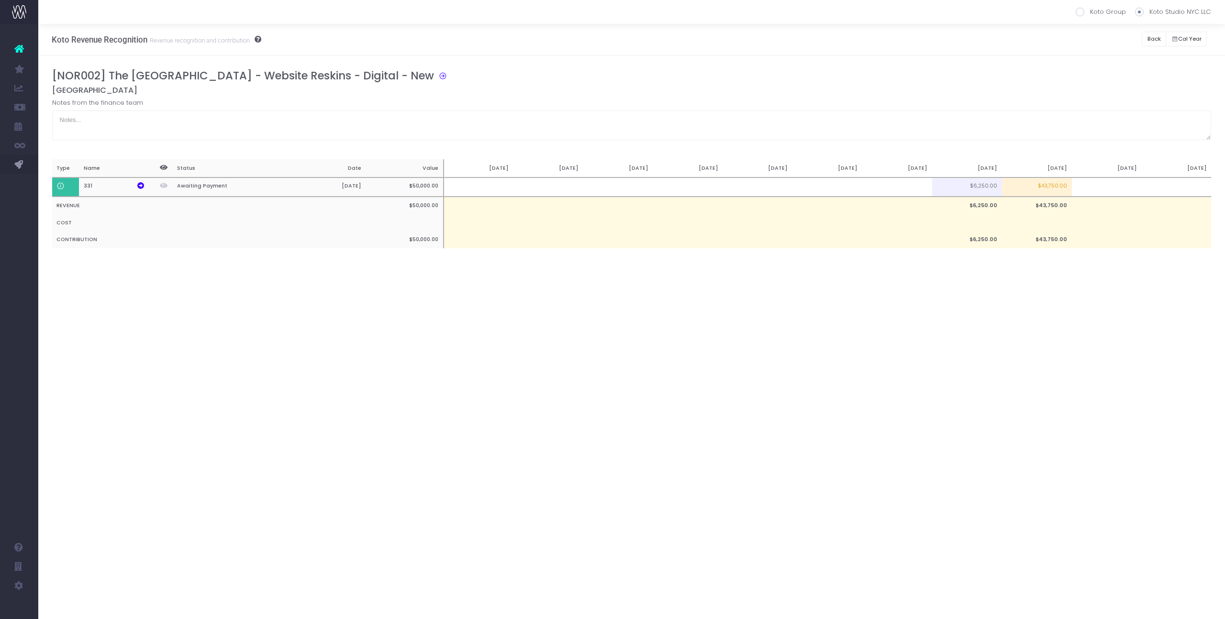
scroll to position [0, 0]
click at [703, 190] on td "$43,750.00" at bounding box center [1037, 188] width 70 height 20
type input "$43,750.00"
click at [703, 94] on div "[NOR002] The [GEOGRAPHIC_DATA] - Website Reskins - Digital - New [GEOGRAPHIC_DA…" at bounding box center [631, 104] width 1159 height 71
click at [703, 182] on td at bounding box center [1037, 188] width 70 height 20
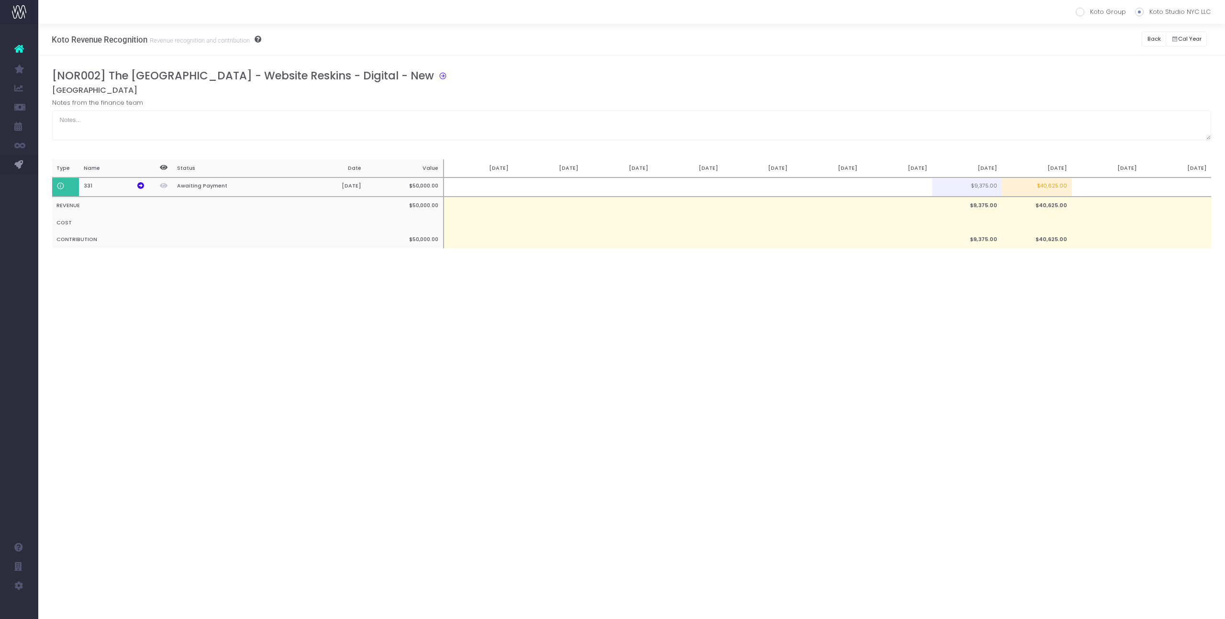
click at [703, 299] on div "Koto Revenue Recognition Revenue recognition and contribution Koto Group Koto S…" at bounding box center [631, 321] width 1187 height 595
click at [703, 44] on button "Back" at bounding box center [1154, 39] width 24 height 15
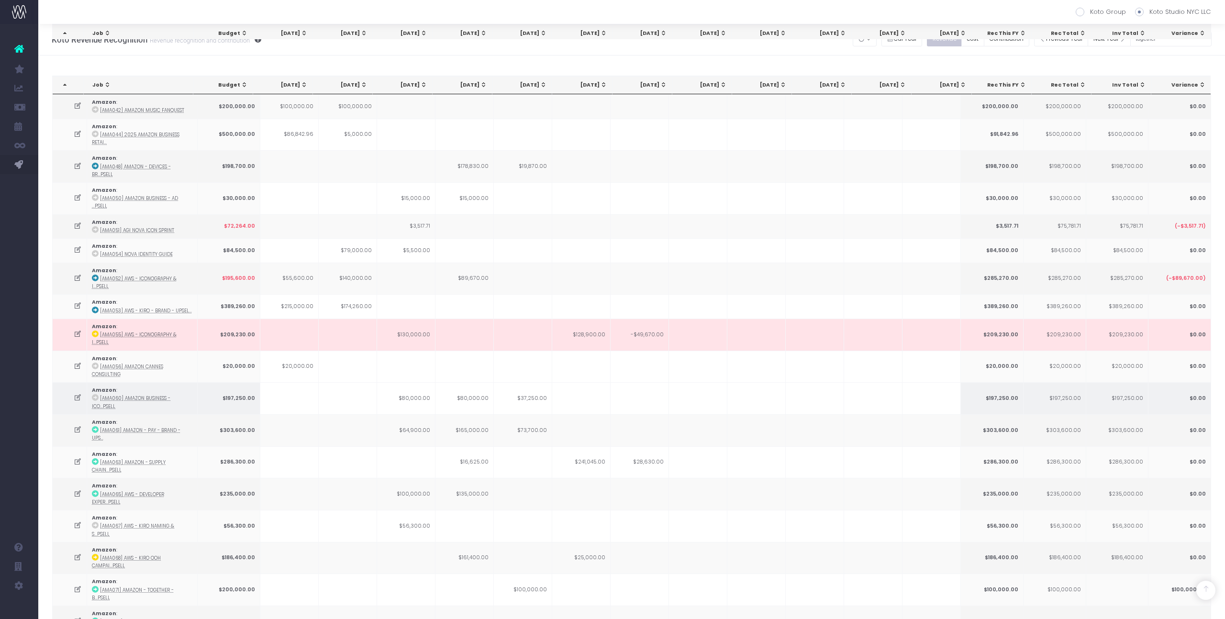
scroll to position [824, 0]
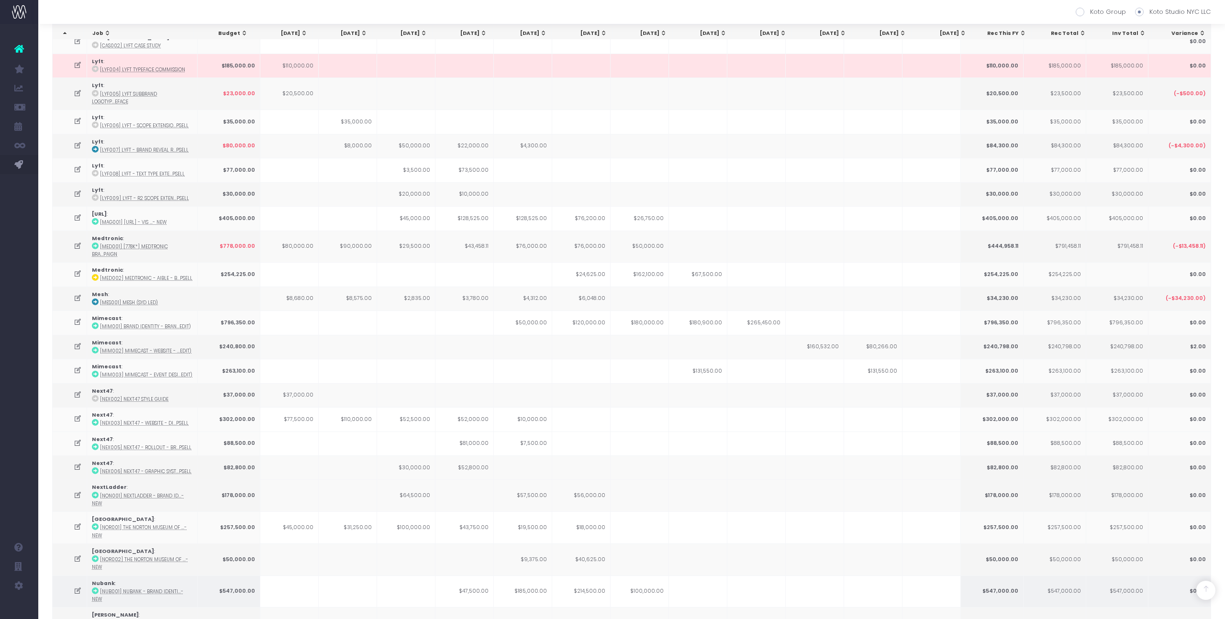
click at [80, 345] on icon at bounding box center [78, 591] width 8 height 8
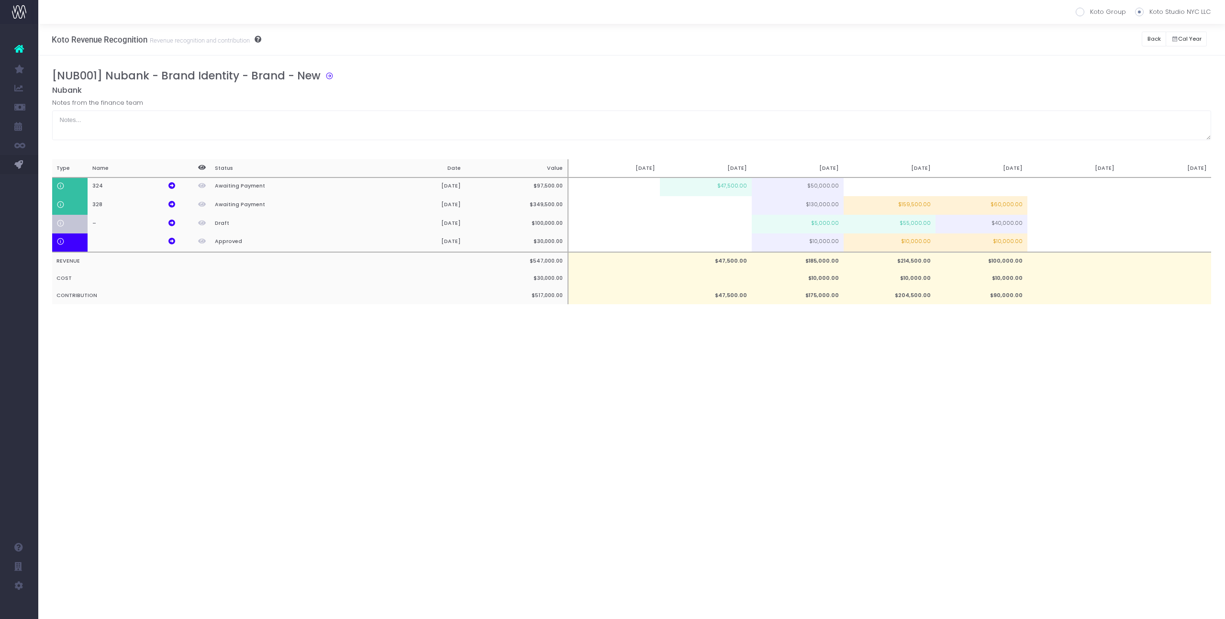
scroll to position [0, 0]
click at [703, 190] on td "$47,500.00" at bounding box center [706, 187] width 92 height 19
type input "$47,500.00"
click at [703, 187] on td "$47,500.00" at bounding box center [706, 187] width 92 height 19
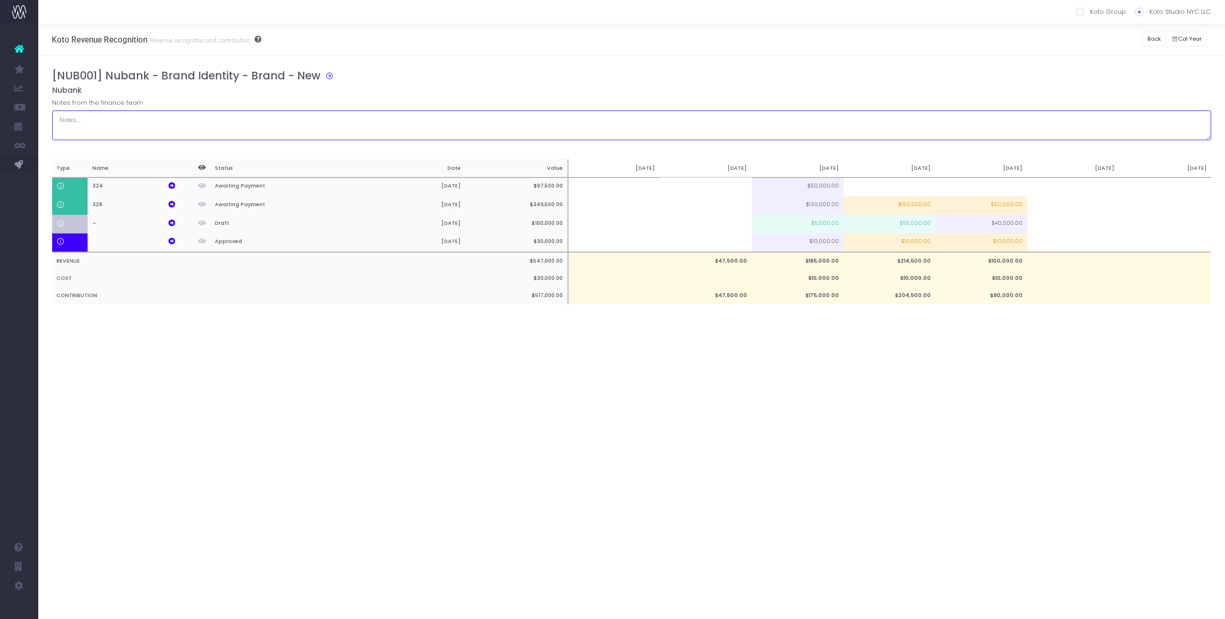
click at [703, 127] on textarea at bounding box center [631, 126] width 1159 height 30
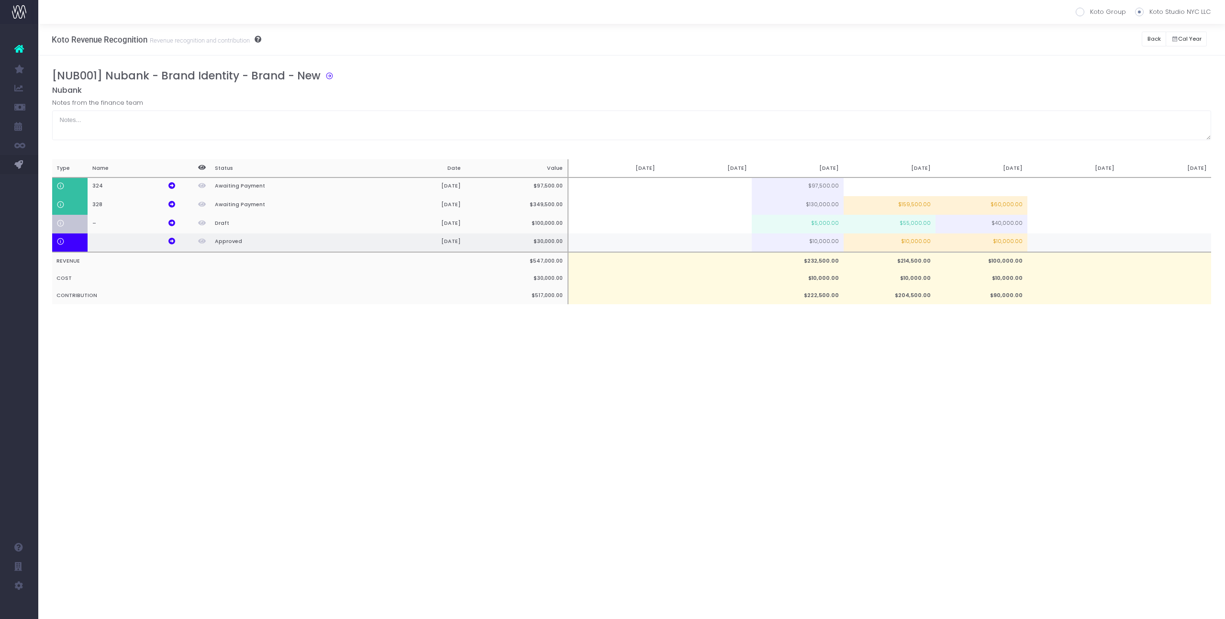
click at [635, 248] on td at bounding box center [614, 242] width 92 height 19
click at [587, 345] on div "Koto Revenue Recognition Revenue recognition and contribution Koto Group Koto S…" at bounding box center [631, 321] width 1187 height 595
click at [703, 208] on td "$159,500.00" at bounding box center [890, 205] width 92 height 19
type input "$159,500.00"
click at [703, 201] on td "$159,500.00" at bounding box center [890, 205] width 92 height 19
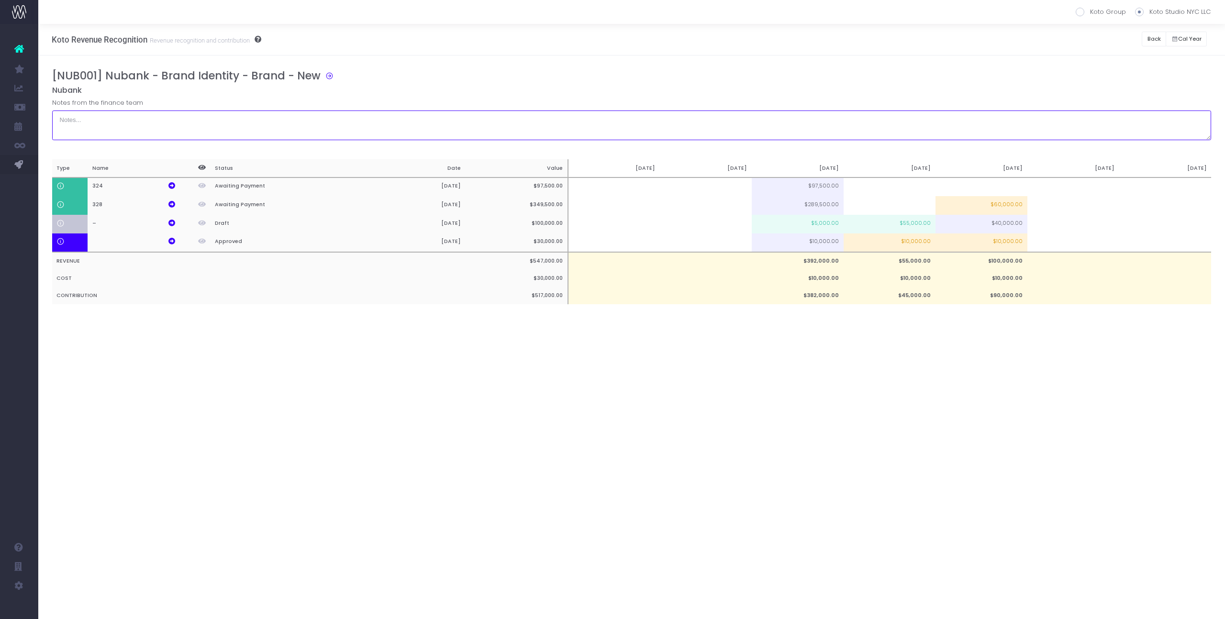
click at [703, 133] on textarea at bounding box center [631, 126] width 1159 height 30
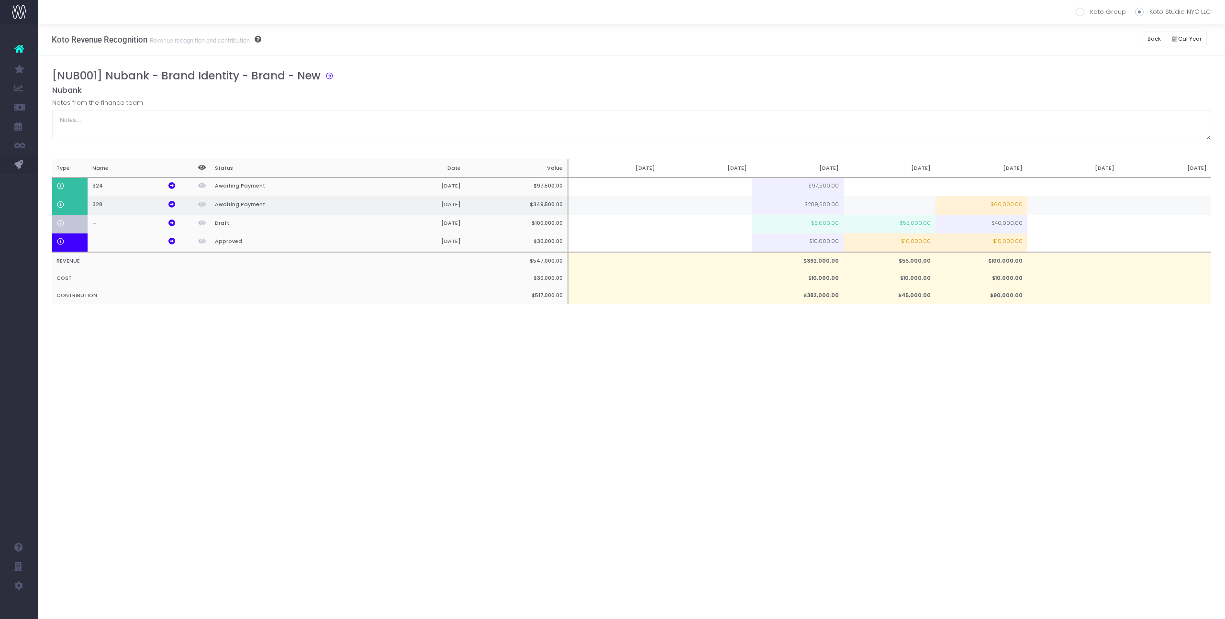
click at [703, 202] on td at bounding box center [890, 205] width 92 height 19
type input "189500"
click at [703, 103] on div "Notes from the finance team" at bounding box center [631, 119] width 1159 height 42
click at [703, 99] on div "Notes from the finance team" at bounding box center [631, 119] width 1159 height 42
click at [703, 39] on button "Back" at bounding box center [1154, 39] width 24 height 15
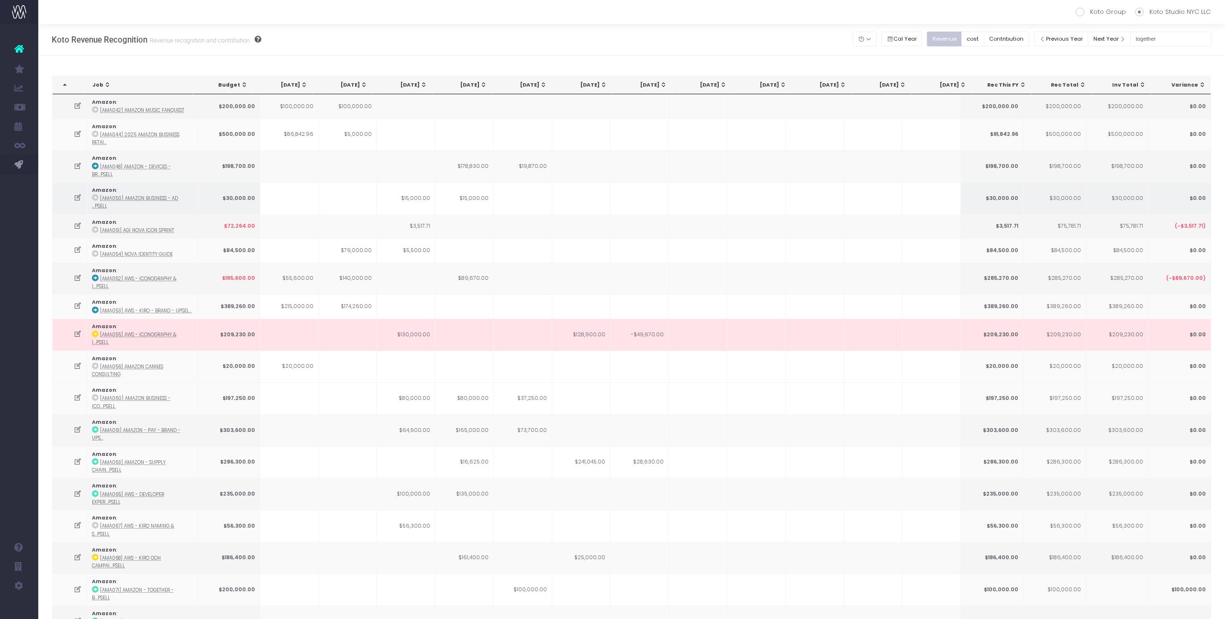
click at [565, 184] on td at bounding box center [581, 198] width 58 height 32
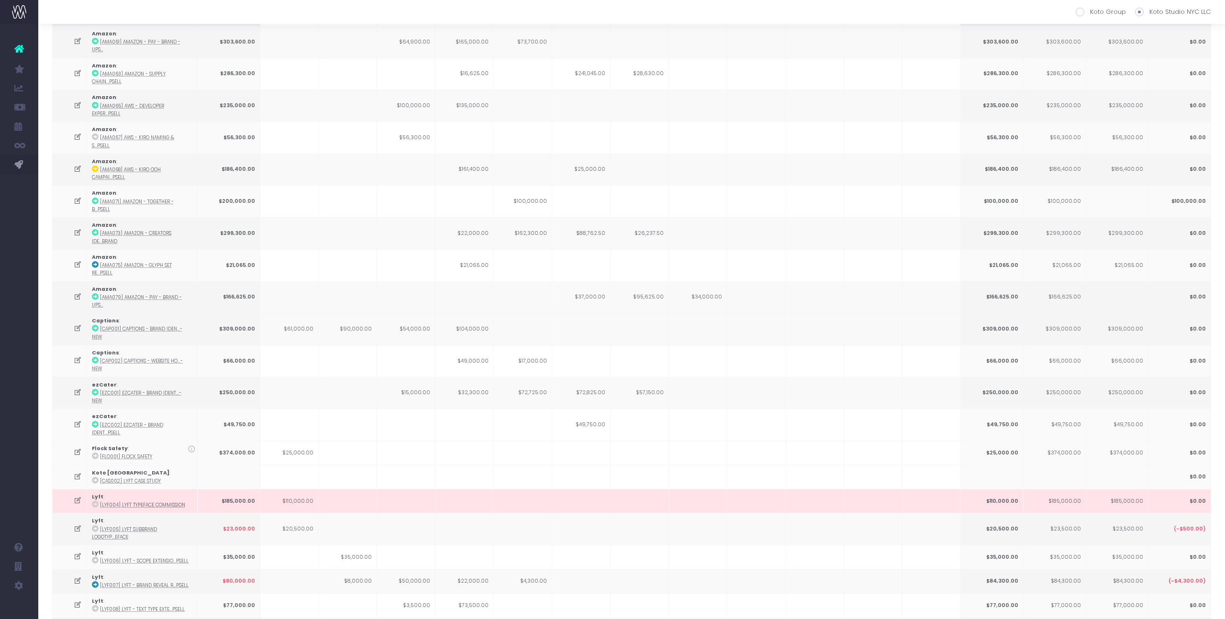
scroll to position [824, 0]
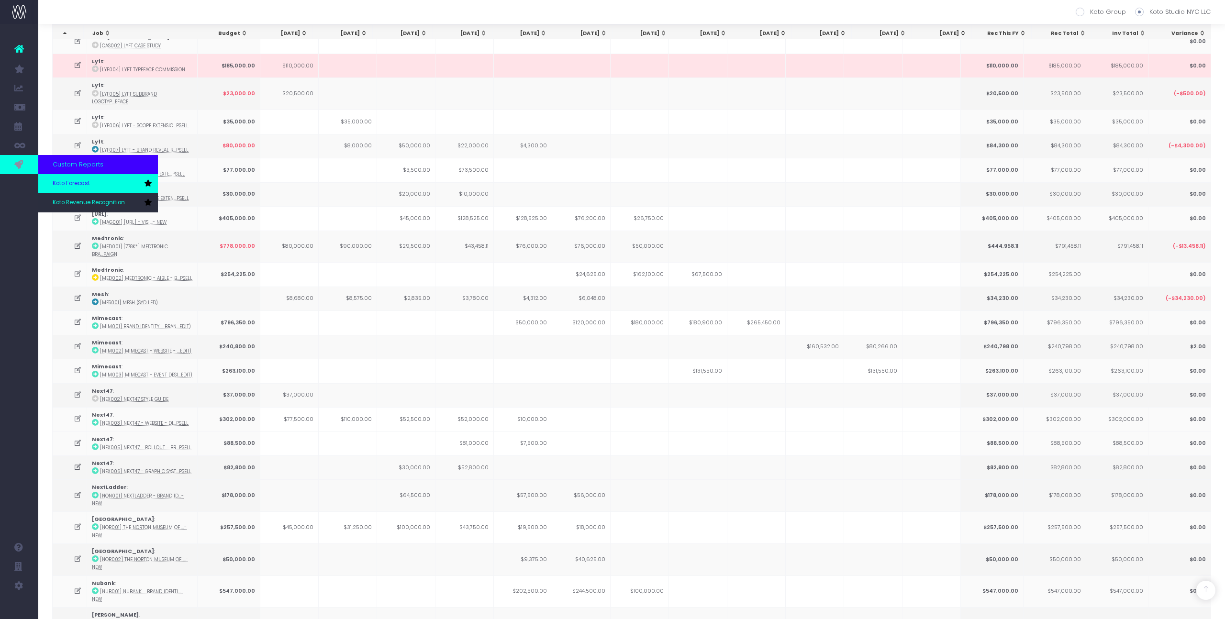
click at [72, 177] on link "Koto Forecast" at bounding box center [98, 183] width 120 height 19
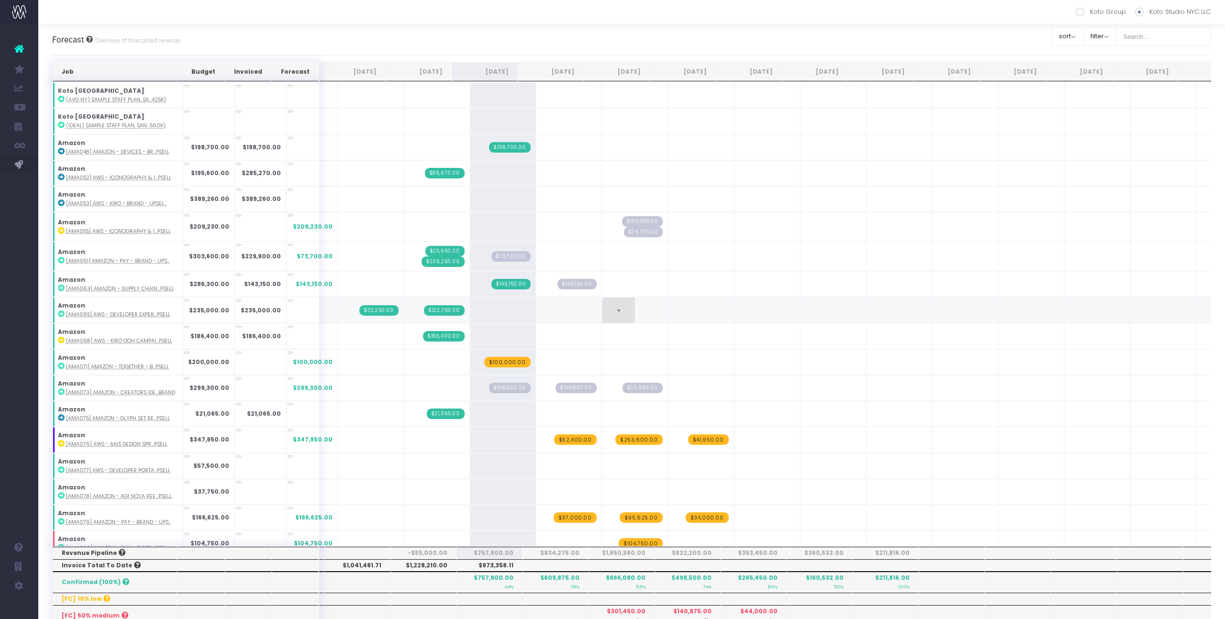
click at [649, 298] on td "+" at bounding box center [635, 310] width 66 height 26
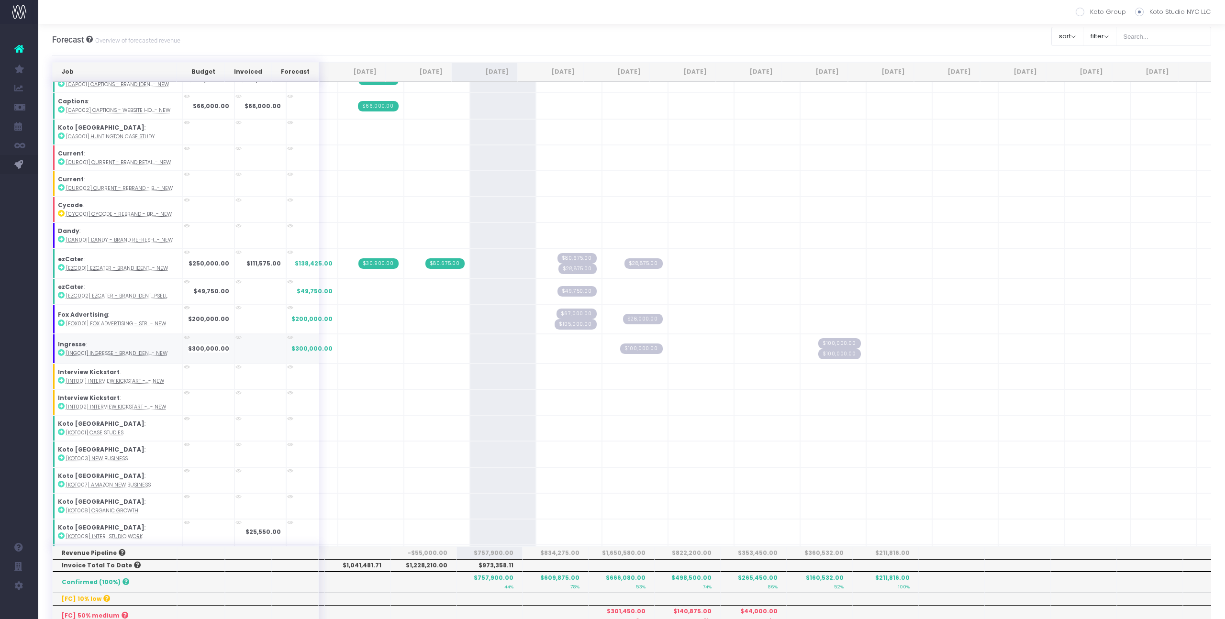
scroll to position [489, 1]
click at [61, 323] on icon at bounding box center [60, 323] width 7 height 7
click at [62, 325] on icon at bounding box center [60, 323] width 7 height 7
